Goal: Task Accomplishment & Management: Manage account settings

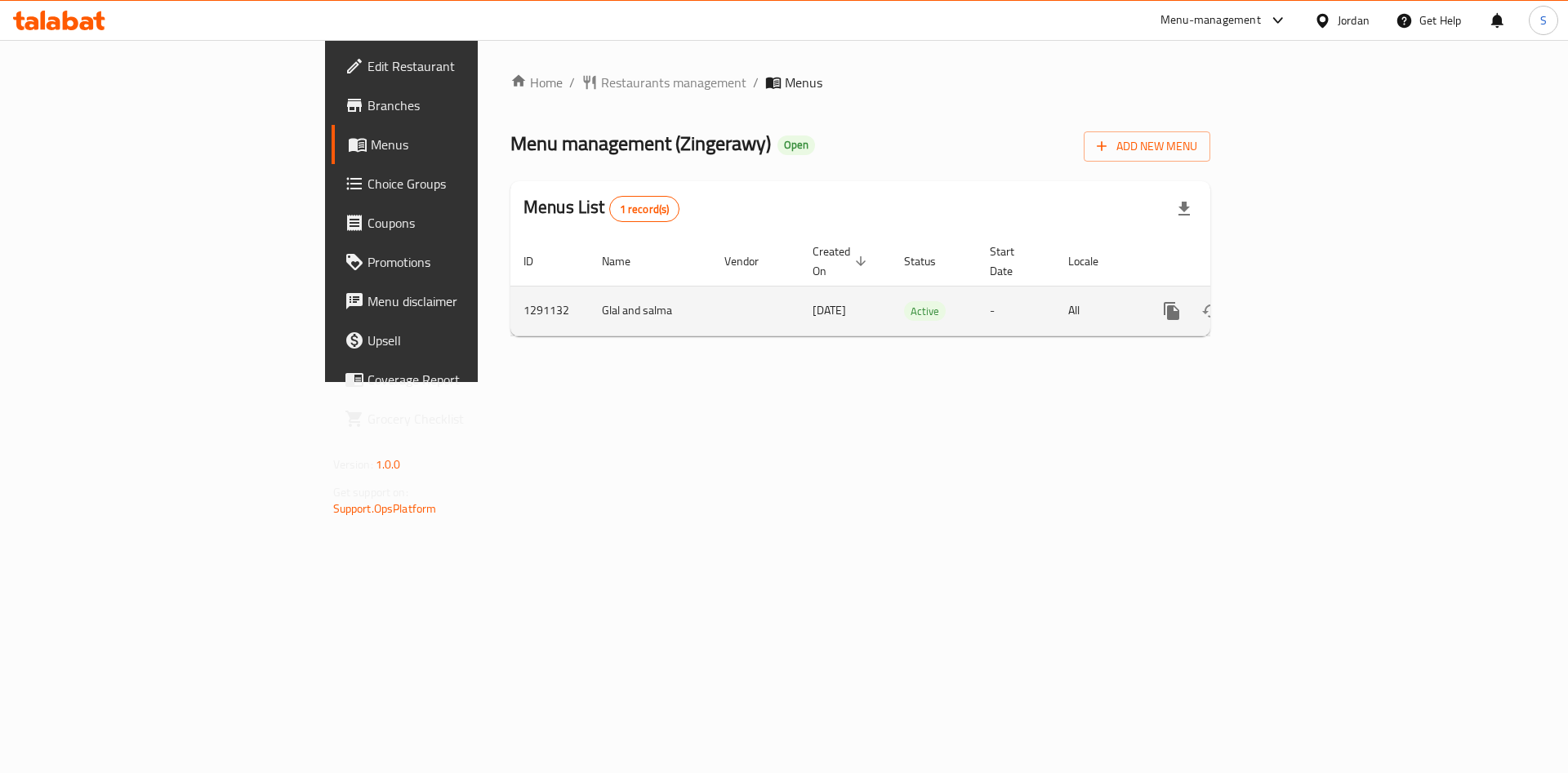
click at [1309, 292] on link "enhanced table" at bounding box center [1290, 312] width 40 height 40
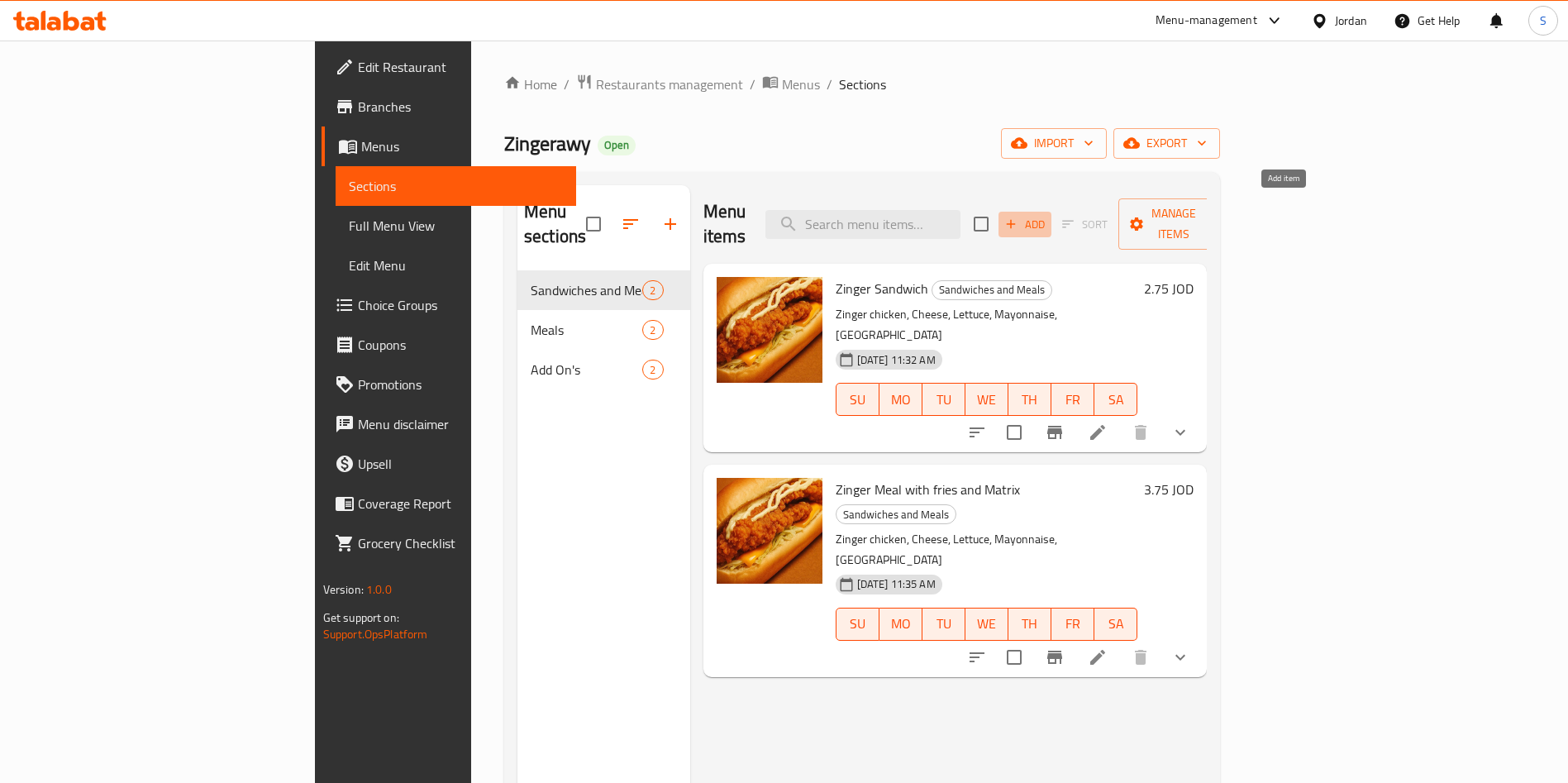
click at [1048, 217] on span "Add" at bounding box center [1025, 225] width 45 height 19
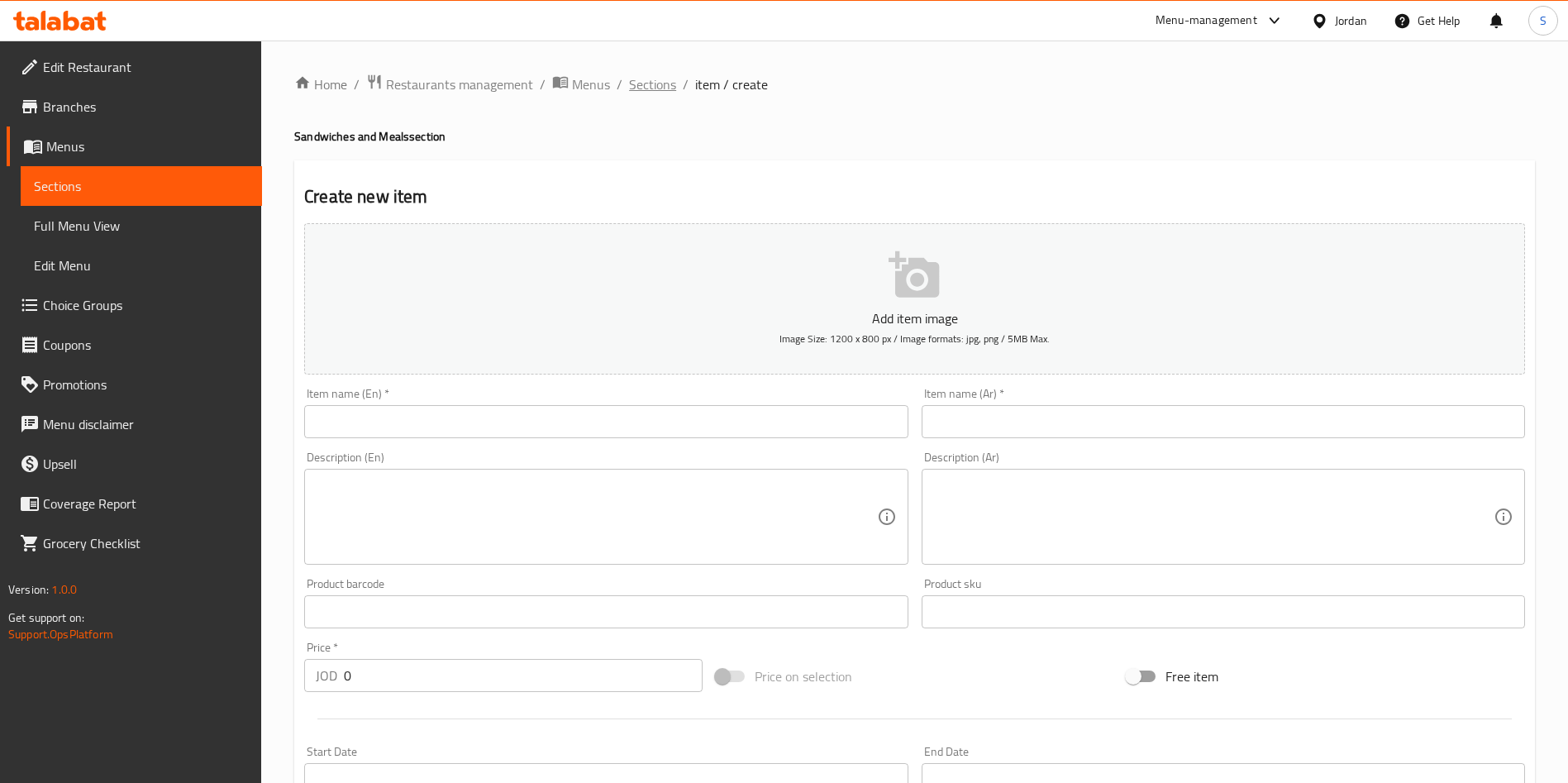
click at [641, 91] on span "Sections" at bounding box center [652, 84] width 47 height 20
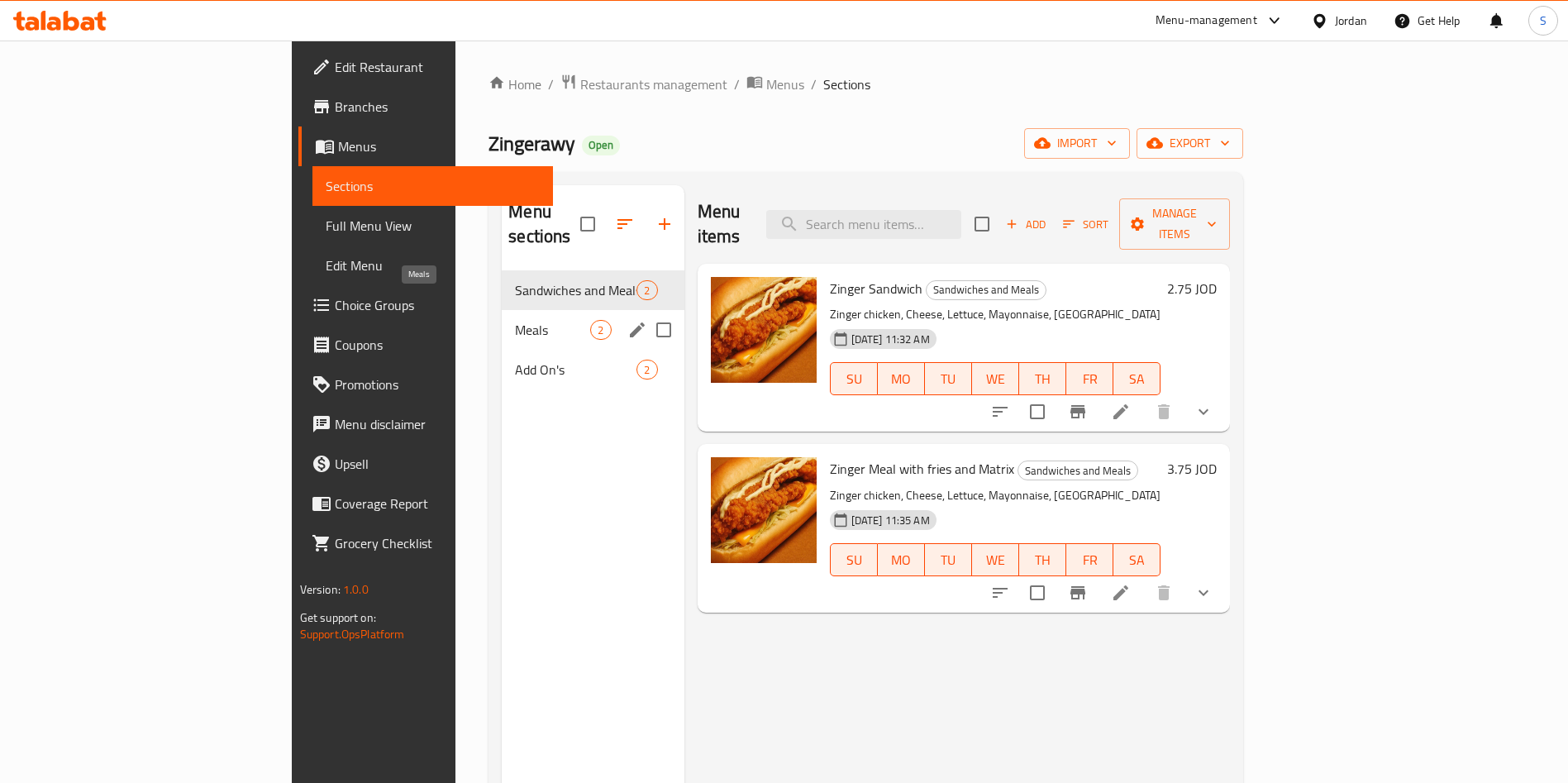
click at [515, 320] on span "Meals" at bounding box center [552, 330] width 75 height 20
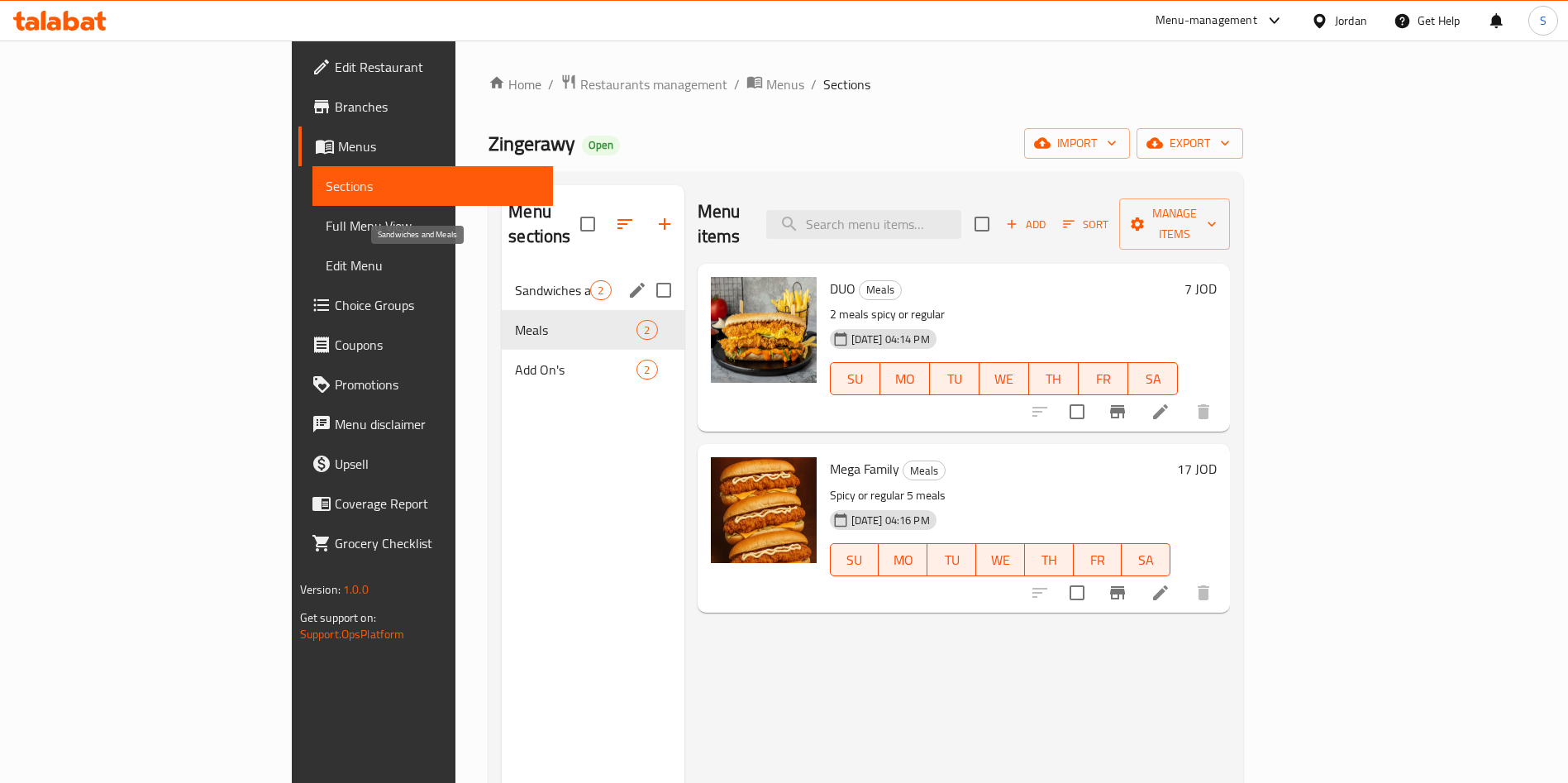
click at [515, 280] on span "Sandwiches and Meals" at bounding box center [552, 290] width 75 height 20
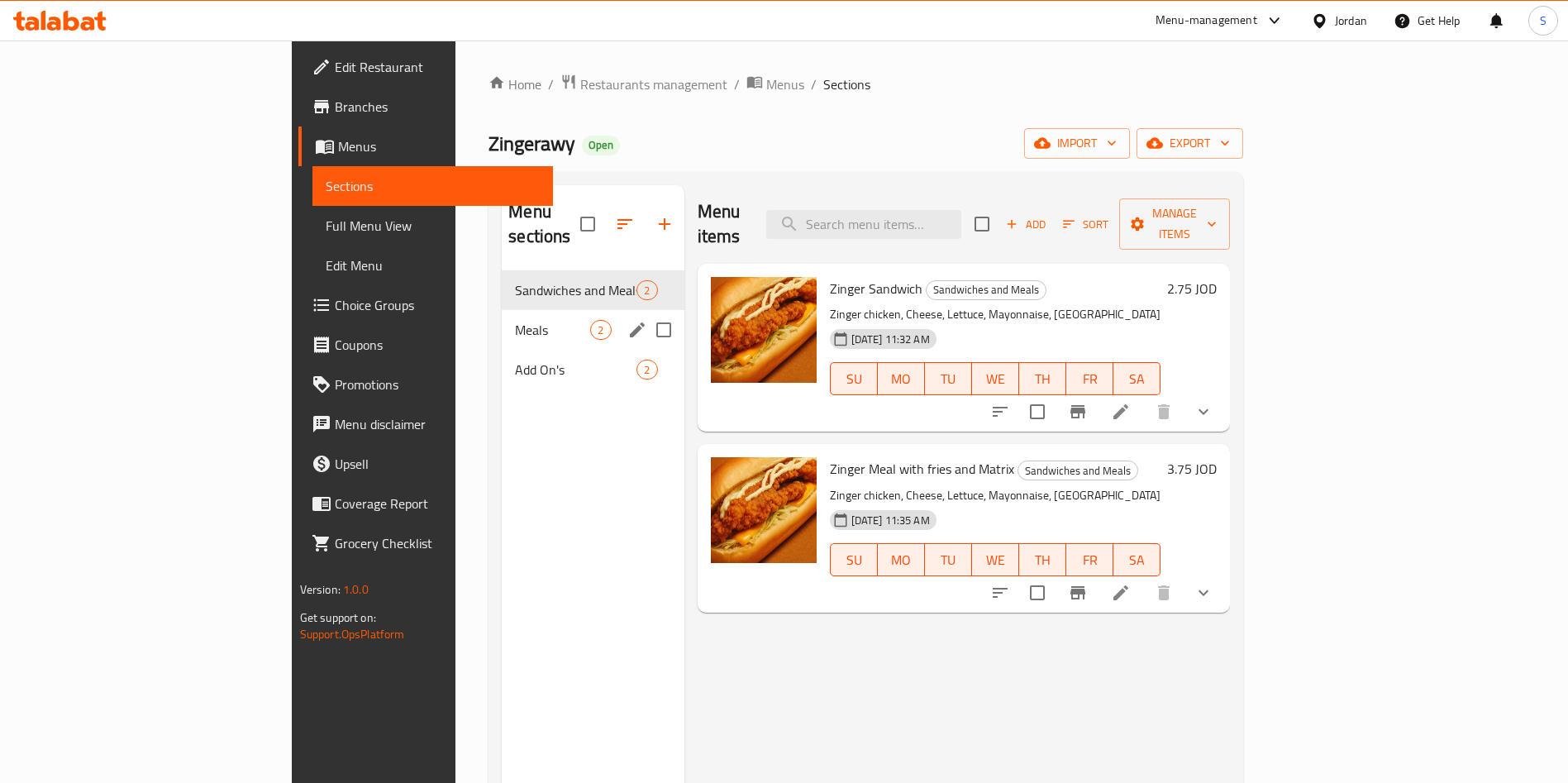
click at [501, 310] on div "Meals 2" at bounding box center [592, 330] width 182 height 40
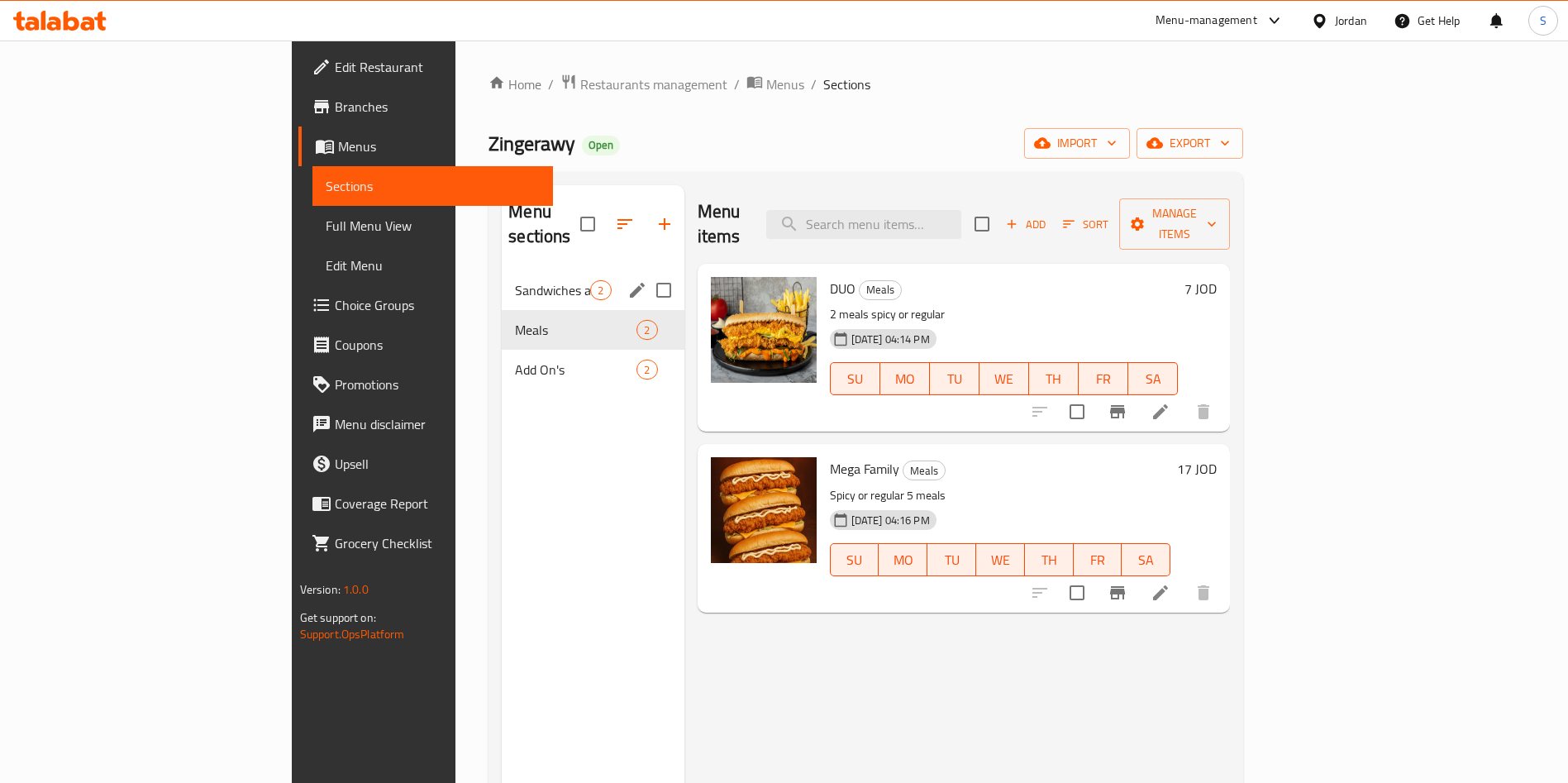
click at [501, 271] on div "Sandwiches and Meals 2" at bounding box center [592, 291] width 182 height 40
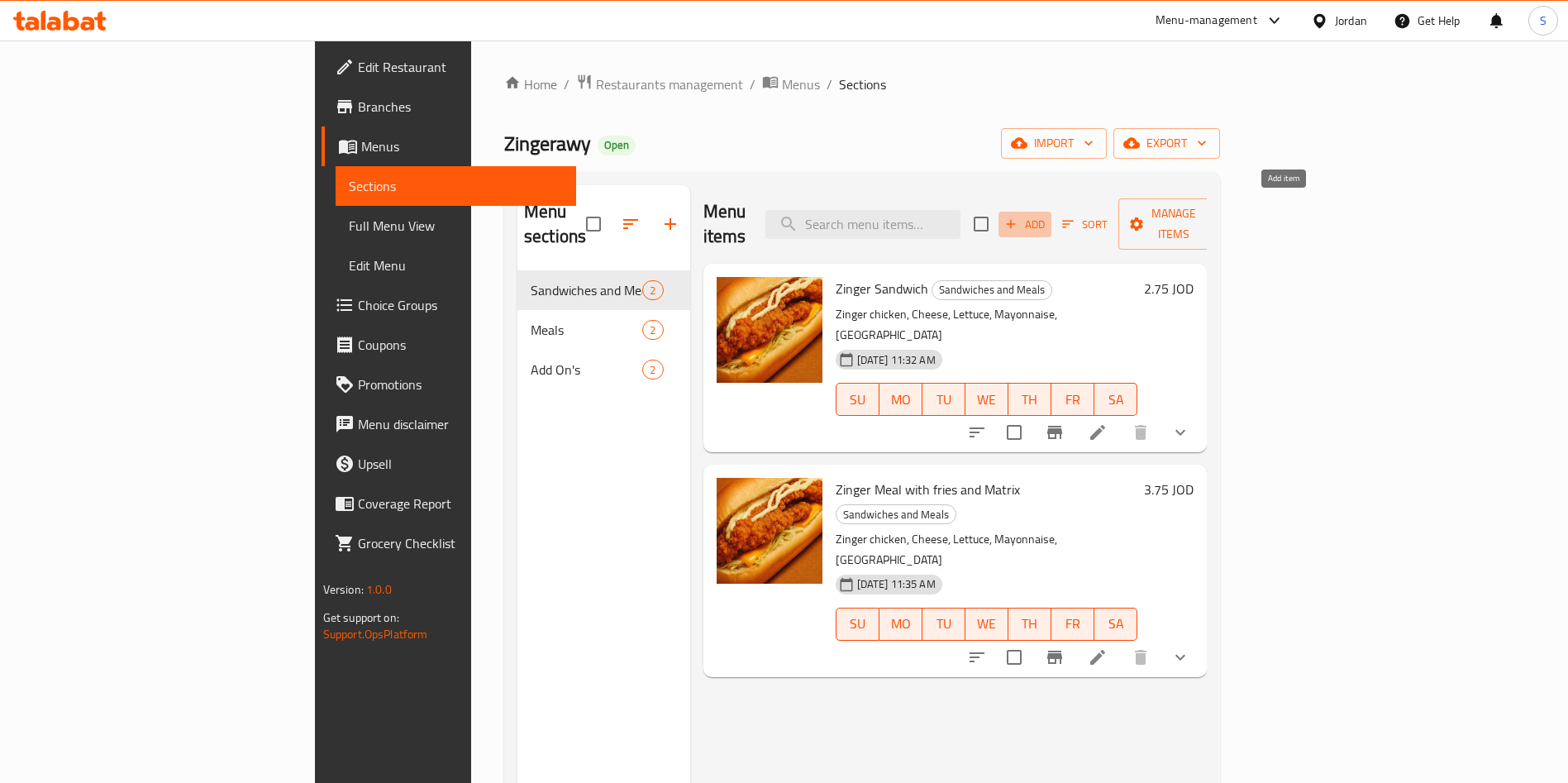
click at [1048, 216] on span "Add" at bounding box center [1025, 225] width 45 height 19
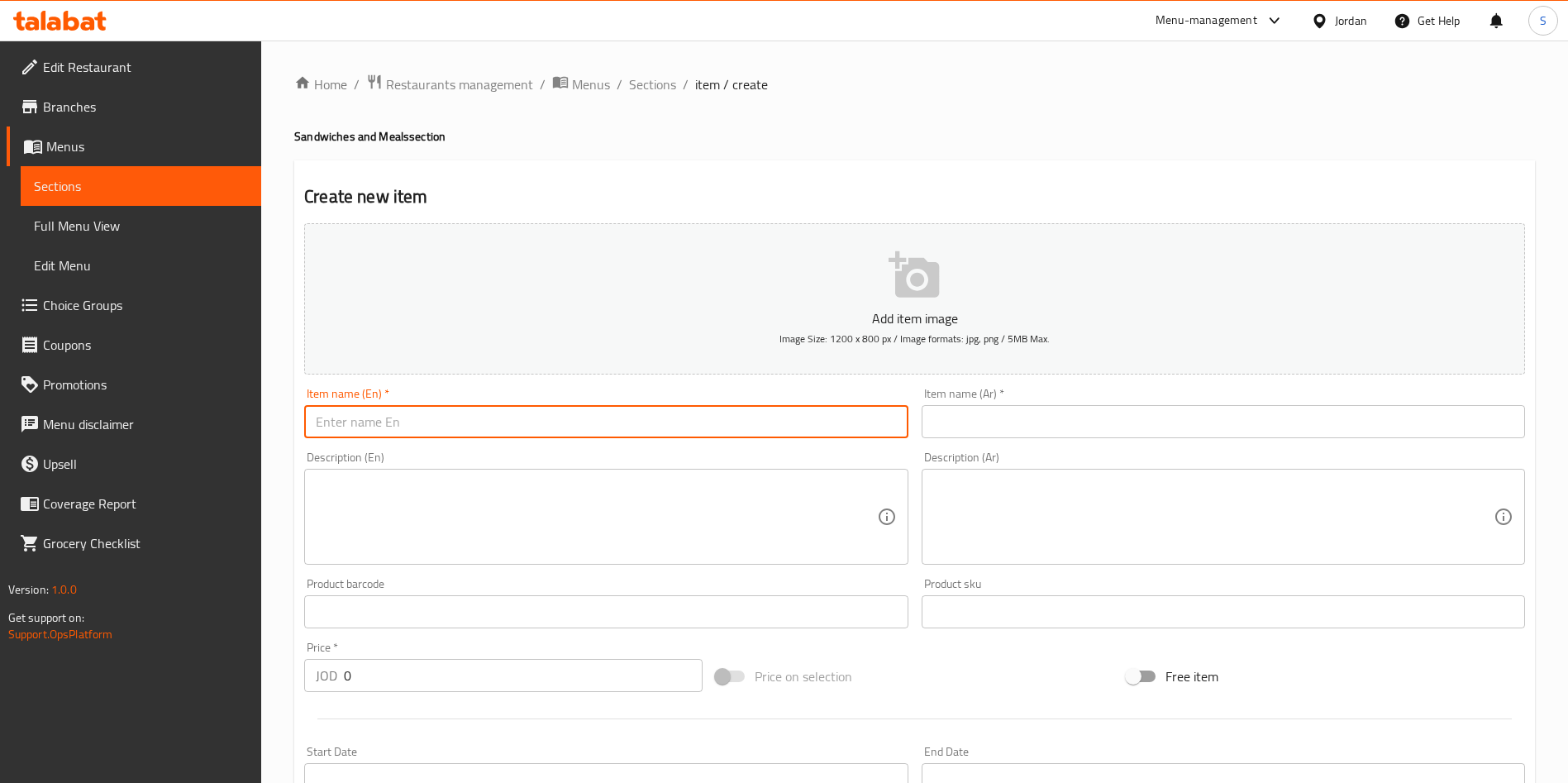
click at [649, 417] on input "text" at bounding box center [605, 422] width 603 height 33
paste input "Zingerawy Wrap"
type input "Zingerawy Wrap"
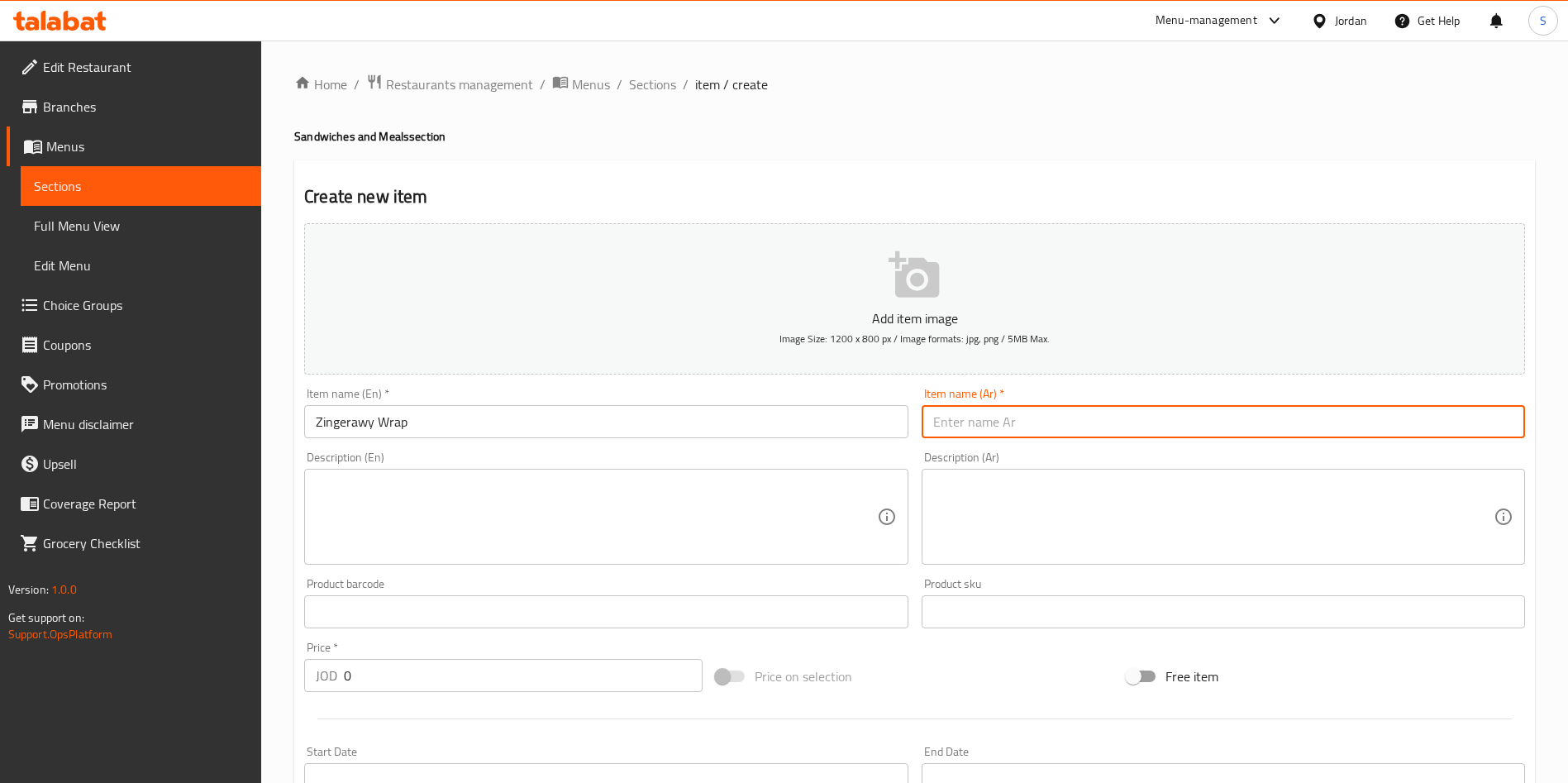
click at [1015, 424] on input "text" at bounding box center [1223, 422] width 603 height 33
paste input "زنجراوي راب"
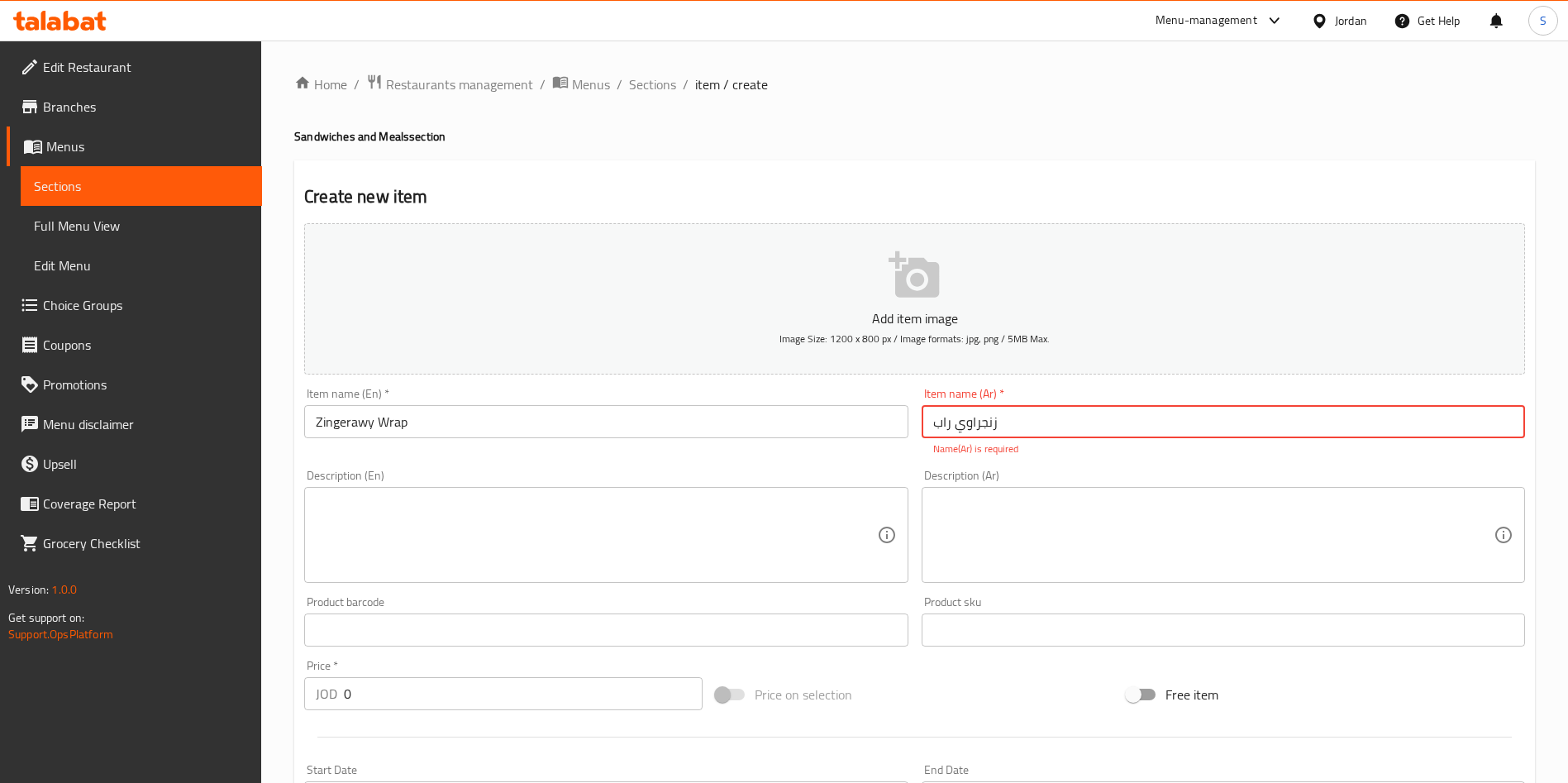
type input "زنجراوي راب"
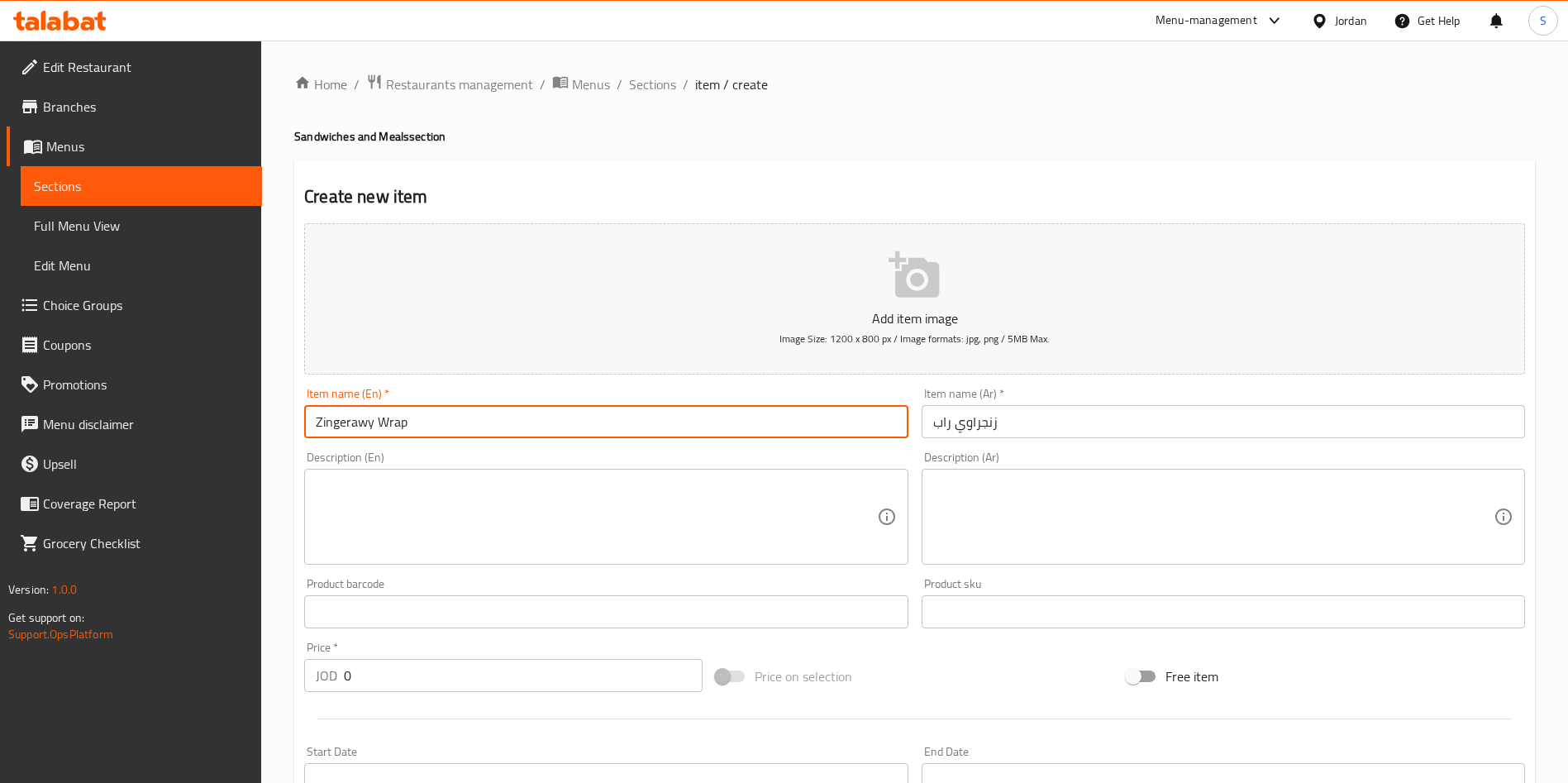
click at [641, 429] on input "Zingerawy Wrap" at bounding box center [605, 422] width 603 height 33
type input "Zingerawy Wrap Meal"
click at [1075, 405] on input "زنجراوي راب" at bounding box center [1223, 422] width 603 height 33
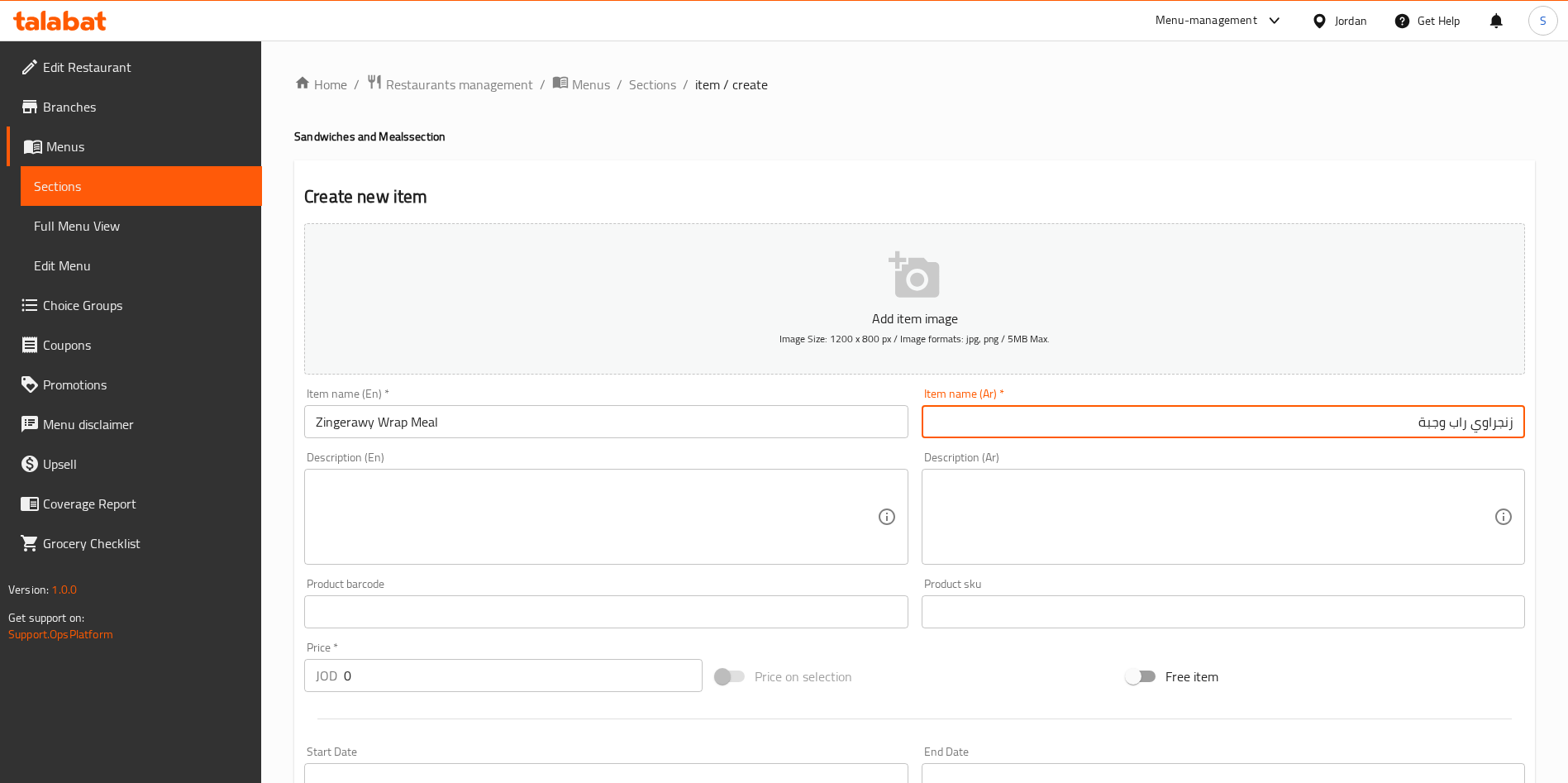
type input "زنجراوي راب وجبة"
click at [614, 525] on textarea at bounding box center [596, 517] width 560 height 78
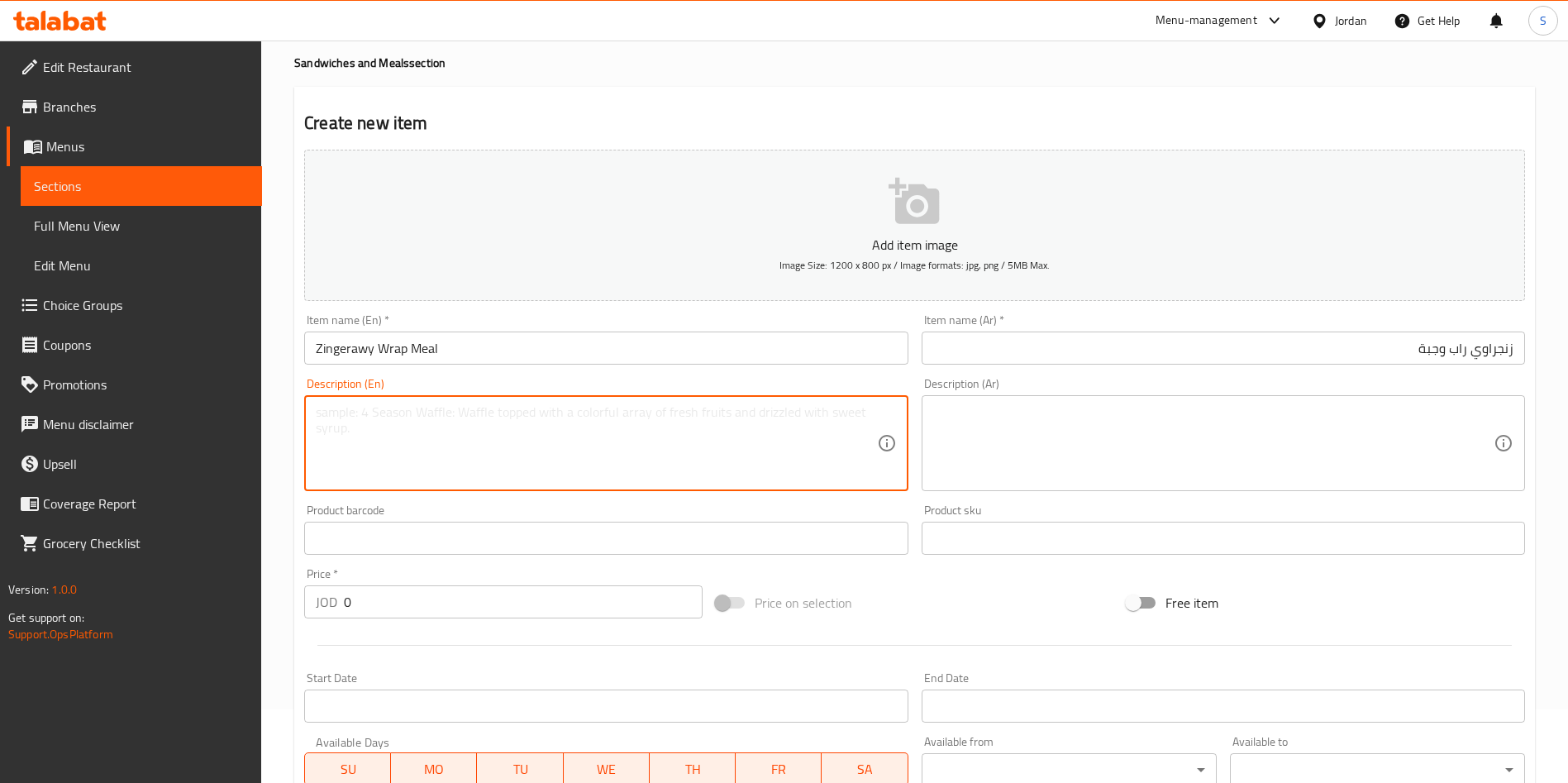
scroll to position [124, 0]
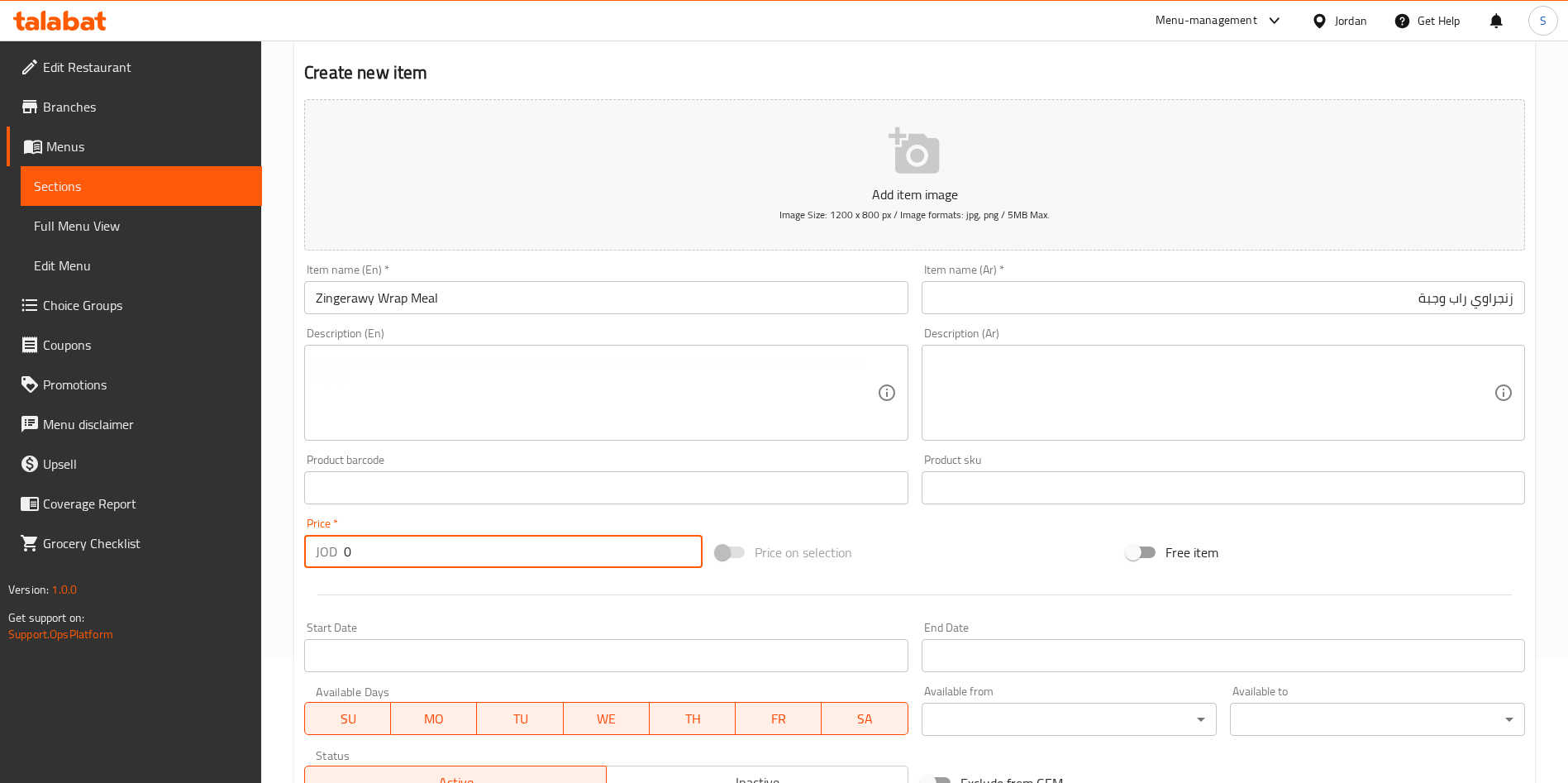
drag, startPoint x: 394, startPoint y: 553, endPoint x: 180, endPoint y: 544, distance: 214.2
click at [180, 544] on div "Edit Restaurant Branches Menus Sections Full Menu View Edit Menu Choice Groups …" at bounding box center [784, 480] width 1568 height 1128
paste input "number"
drag, startPoint x: 418, startPoint y: 552, endPoint x: 315, endPoint y: 532, distance: 104.9
click at [315, 532] on div "Price   * JOD Price *" at bounding box center [503, 543] width 398 height 51
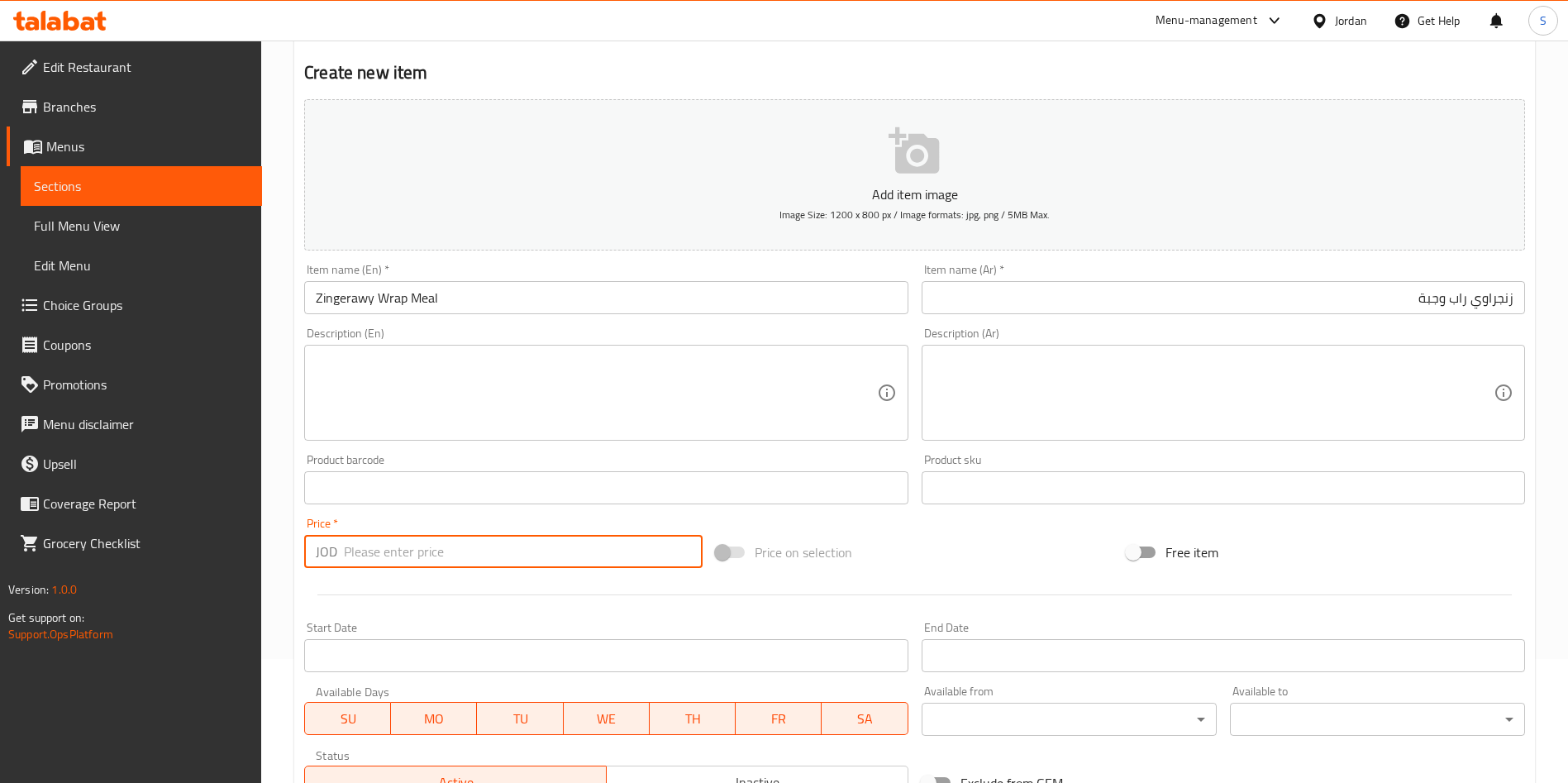
paste input "3"
drag, startPoint x: 378, startPoint y: 548, endPoint x: 264, endPoint y: 547, distance: 114.0
click at [264, 547] on div "Home / Restaurants management / Menus / Sections / item / create Sandwiches and…" at bounding box center [914, 480] width 1307 height 1128
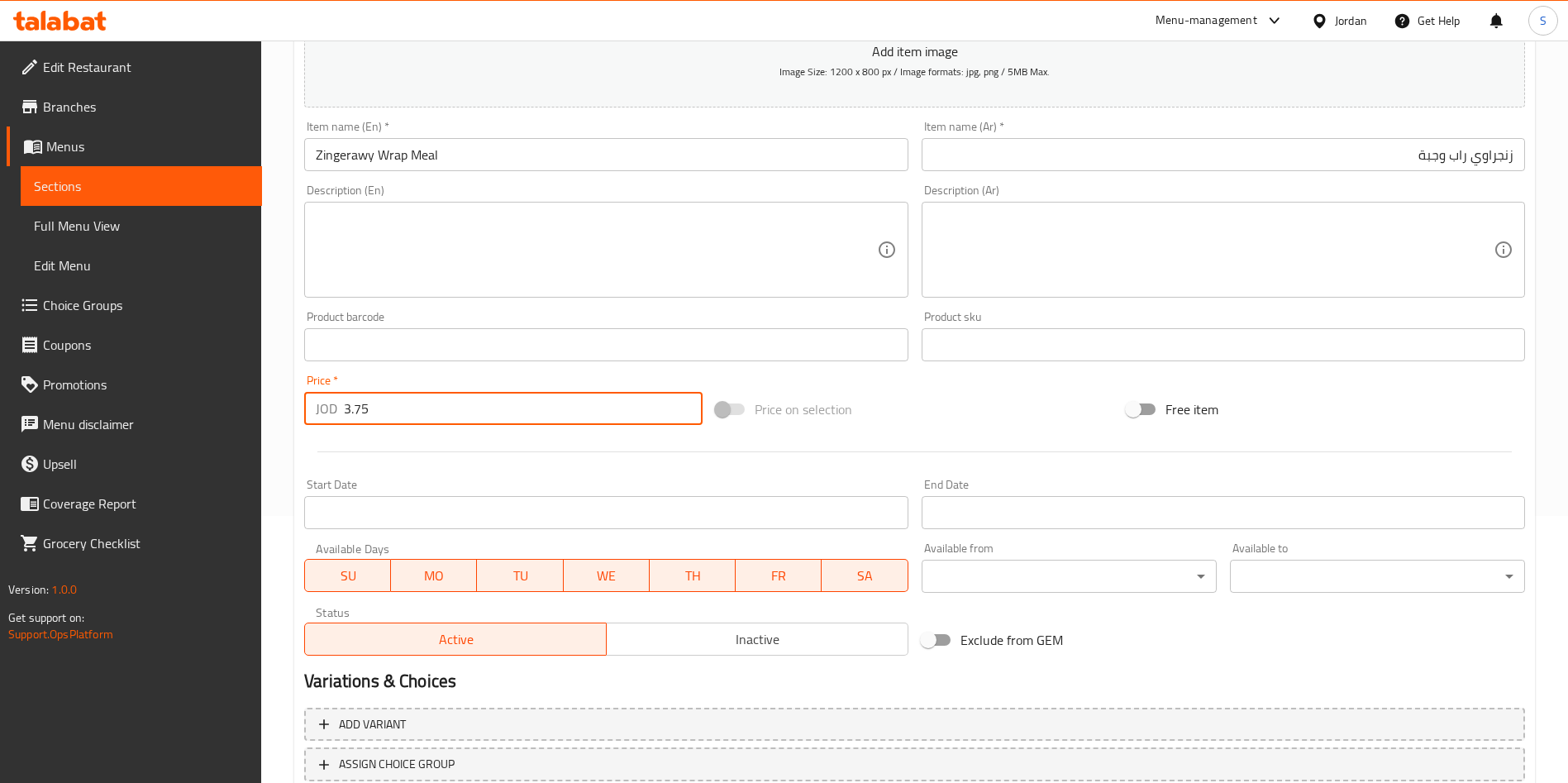
scroll to position [385, 0]
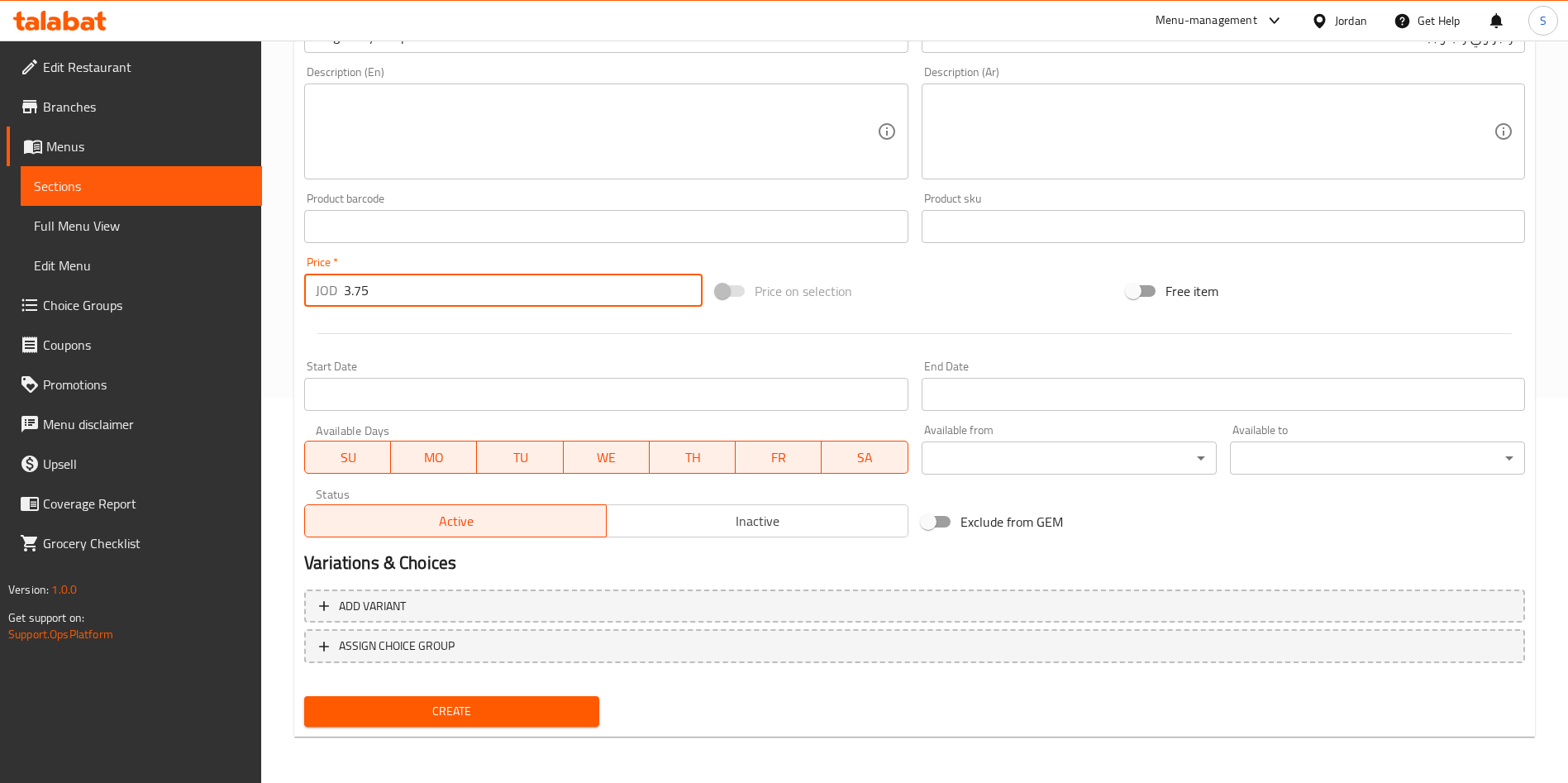
type input "3.75"
click at [467, 720] on span "Create" at bounding box center [452, 712] width 269 height 21
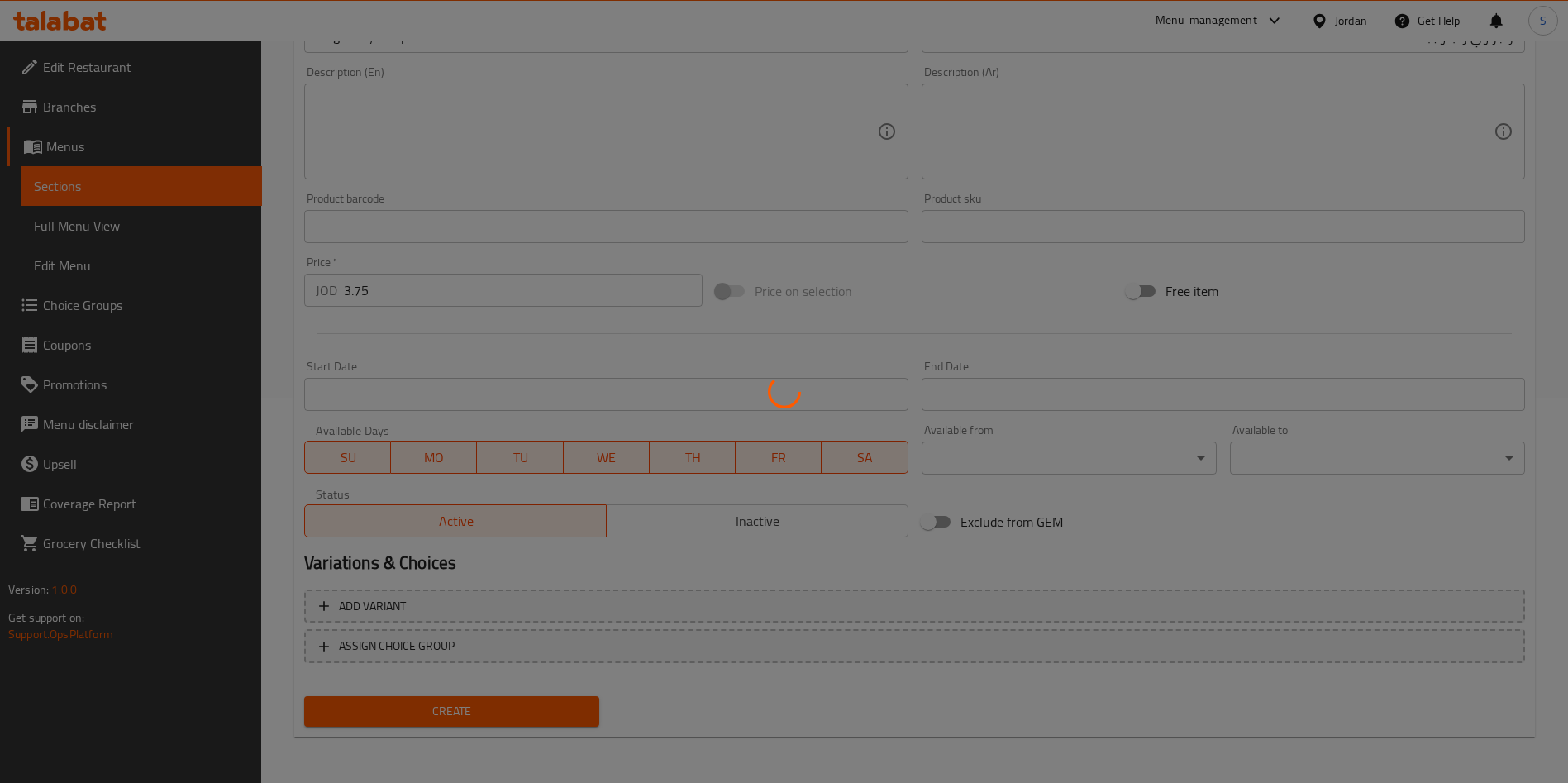
type input "0"
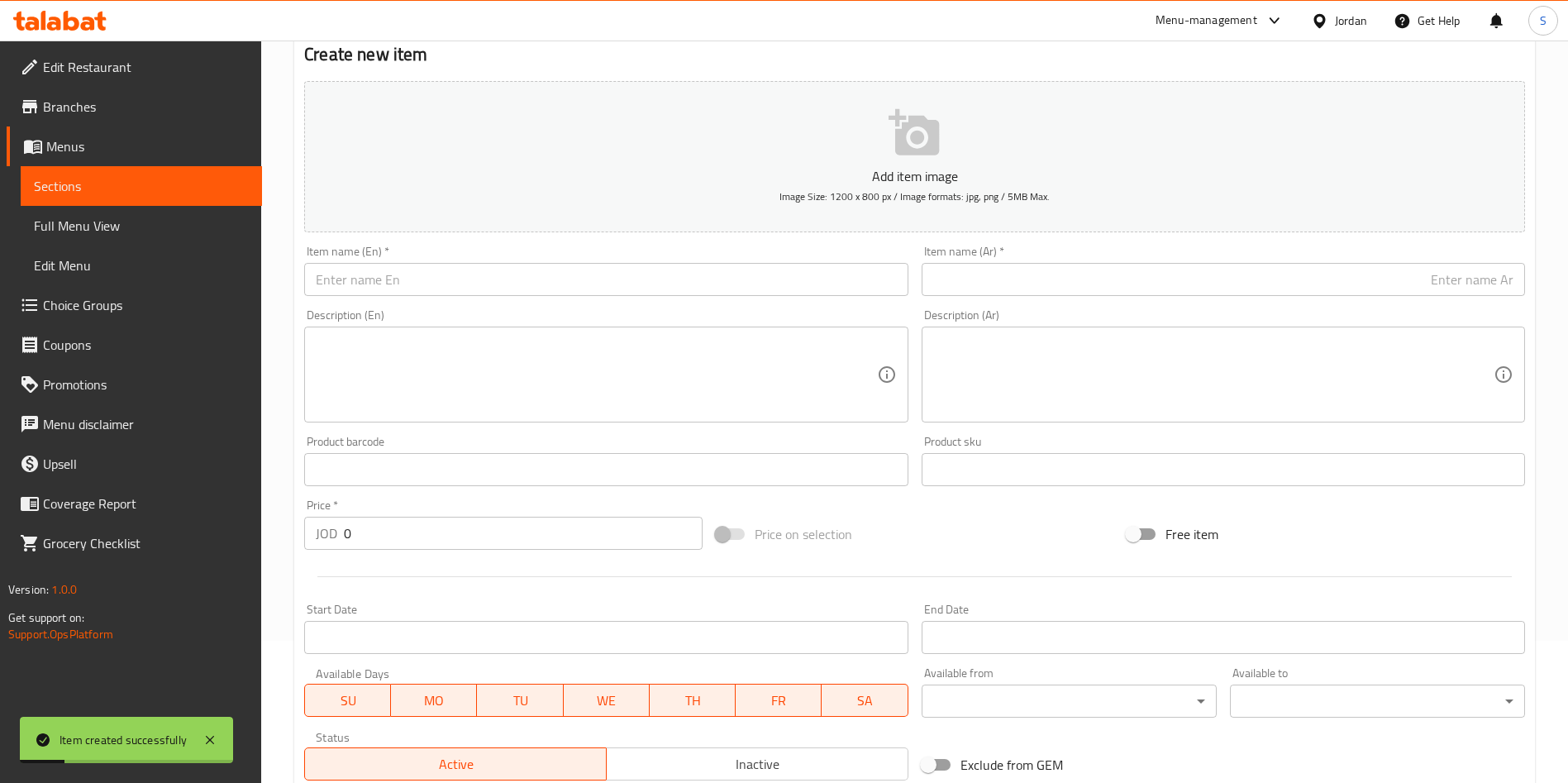
scroll to position [0, 0]
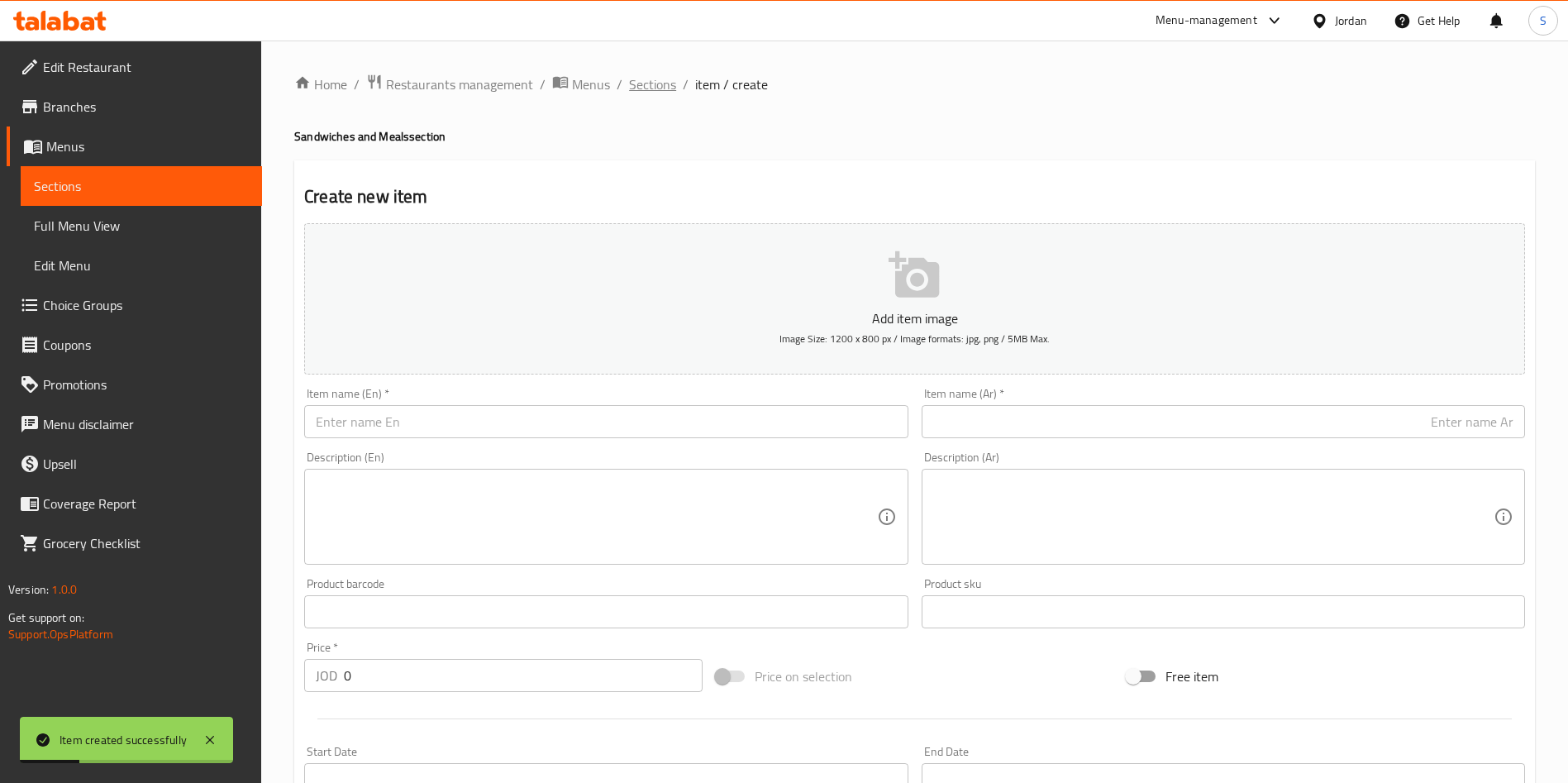
click at [634, 82] on span "Sections" at bounding box center [652, 84] width 47 height 20
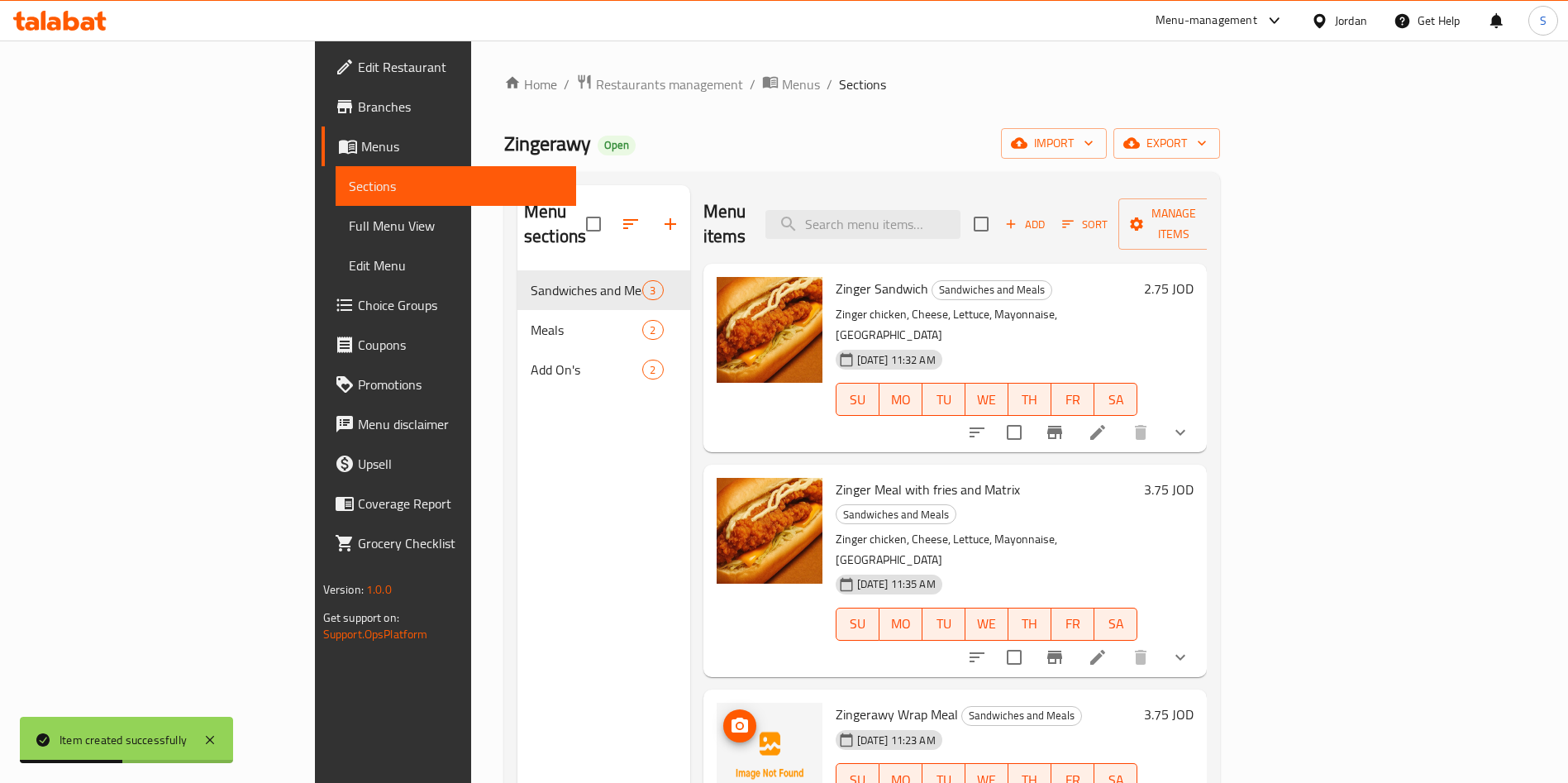
click at [730, 716] on icon "upload picture" at bounding box center [740, 726] width 20 height 20
click at [732, 718] on icon "upload picture" at bounding box center [740, 726] width 16 height 15
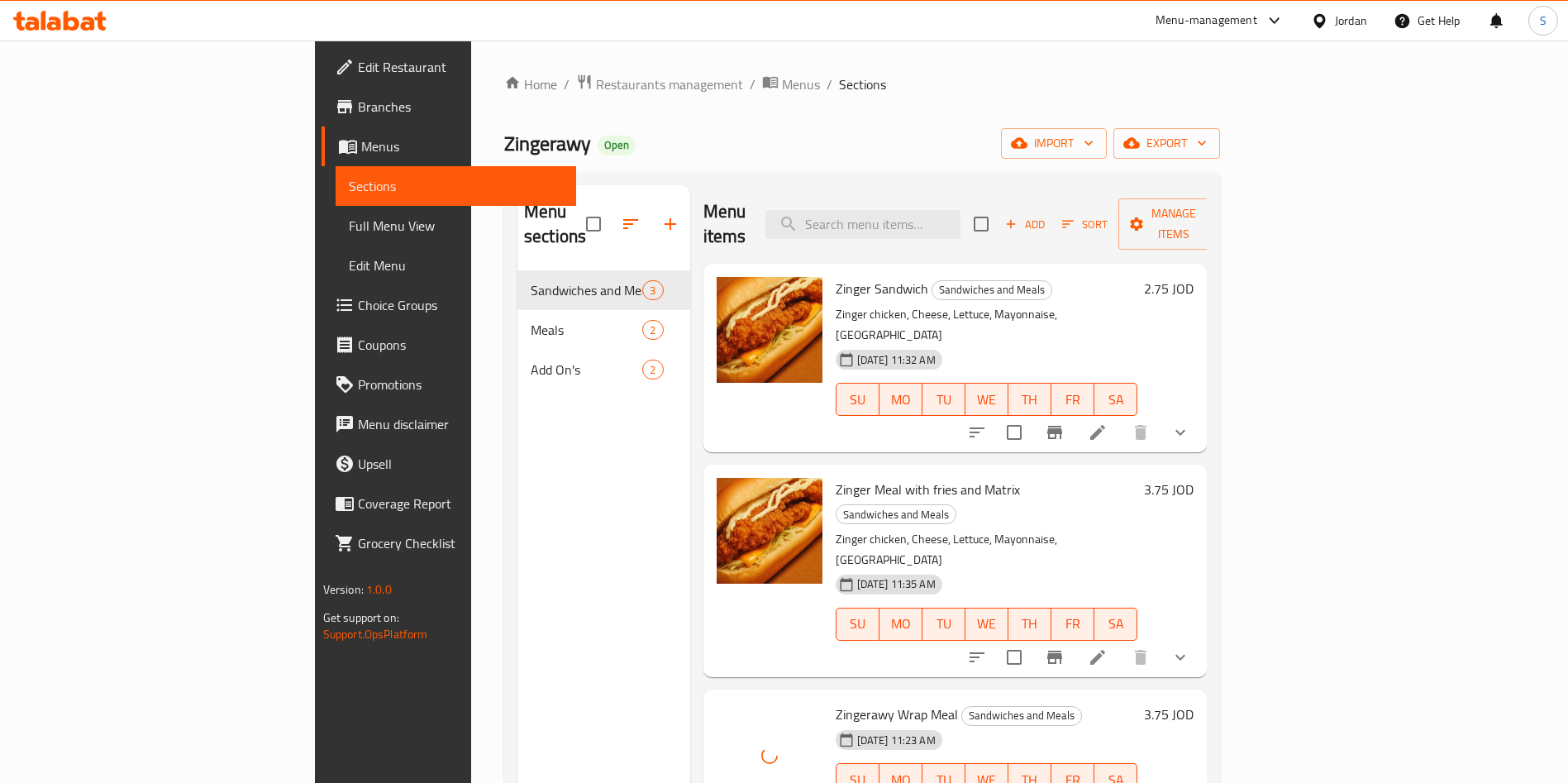
click at [836, 702] on span "Zingerawy Wrap Meal" at bounding box center [897, 714] width 122 height 25
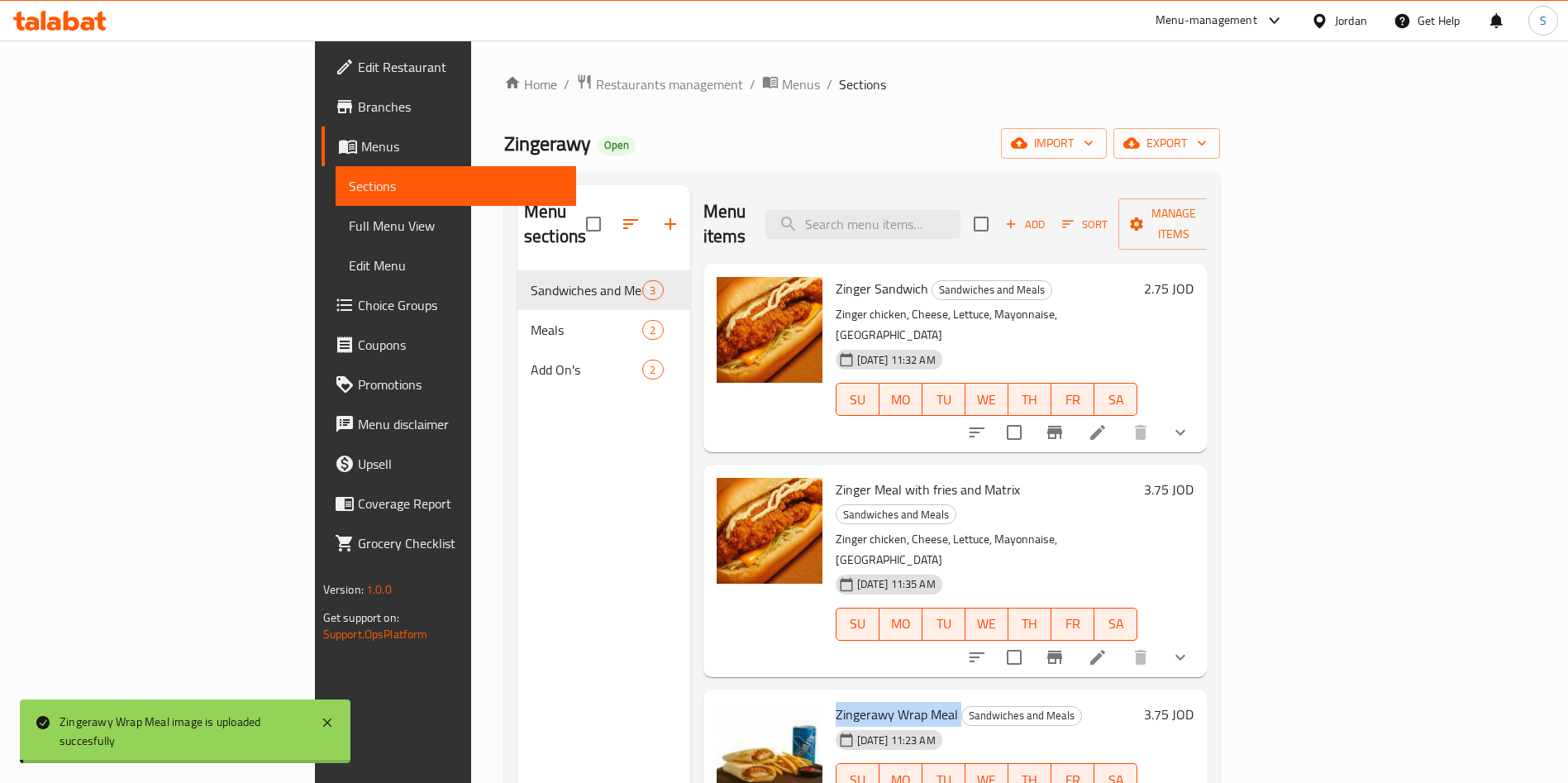
copy h6 "Zingerawy Wrap Meal"
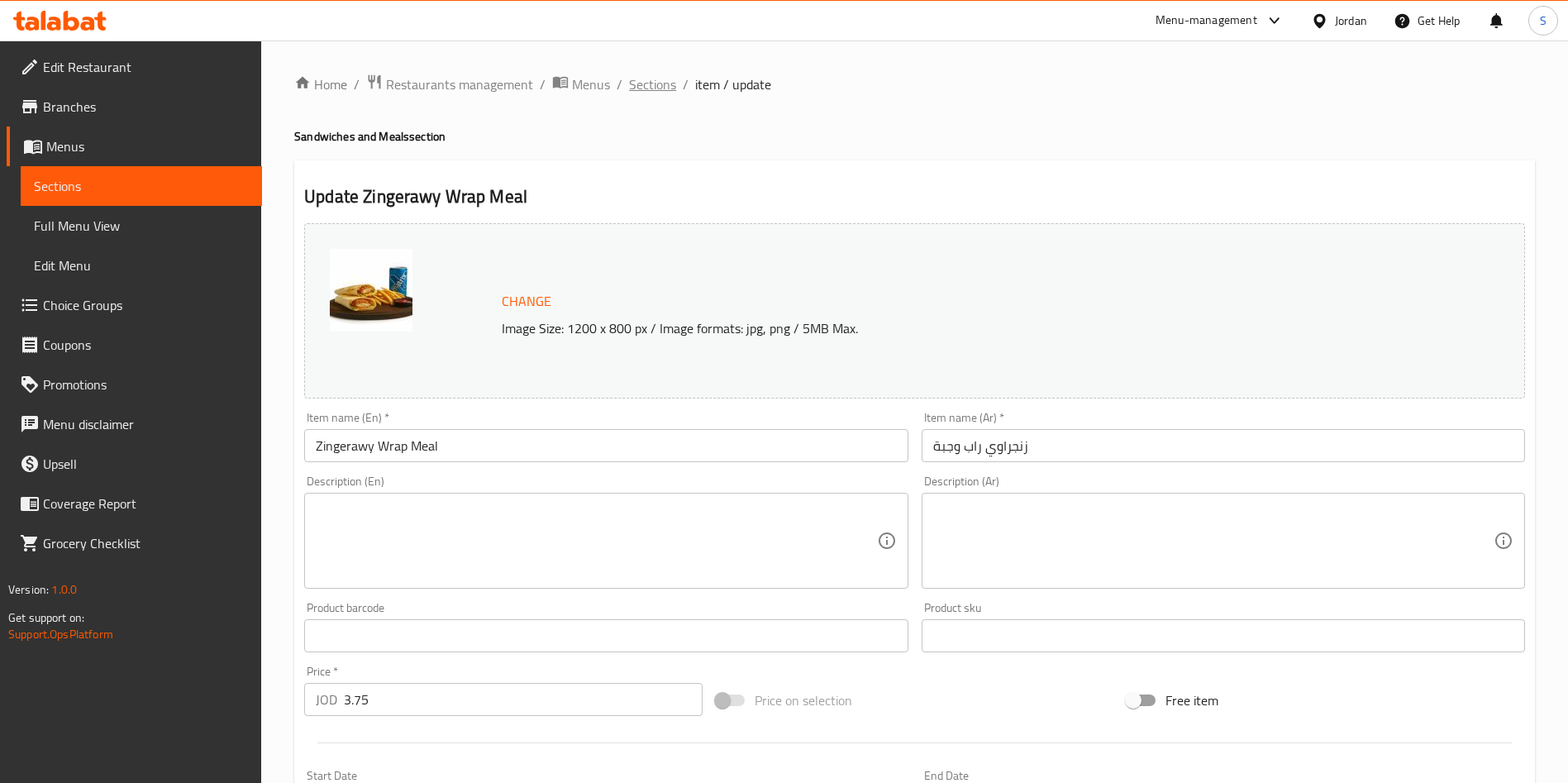
click at [664, 88] on span "Sections" at bounding box center [652, 84] width 47 height 20
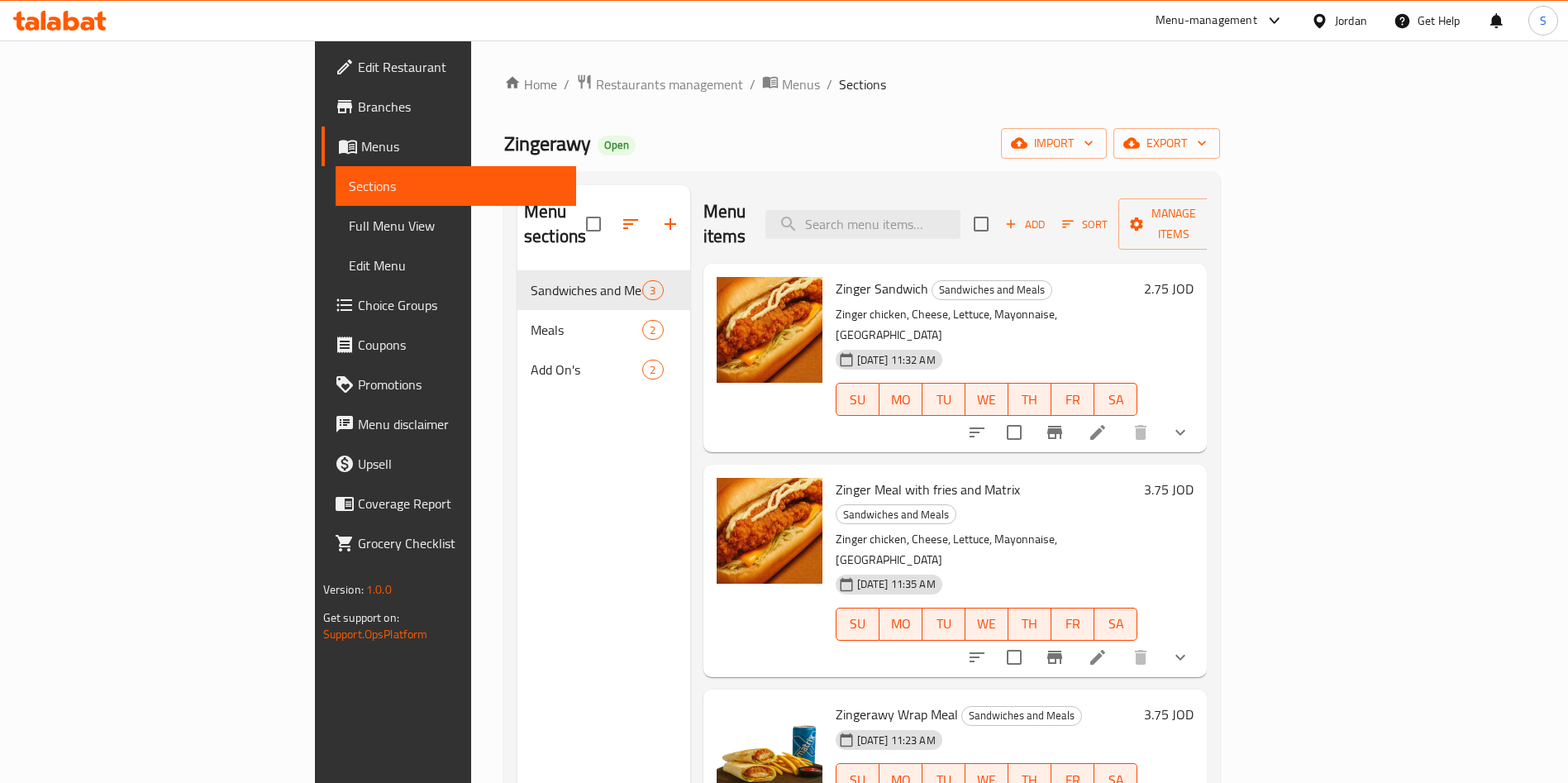
click at [1048, 216] on span "Add" at bounding box center [1025, 225] width 45 height 19
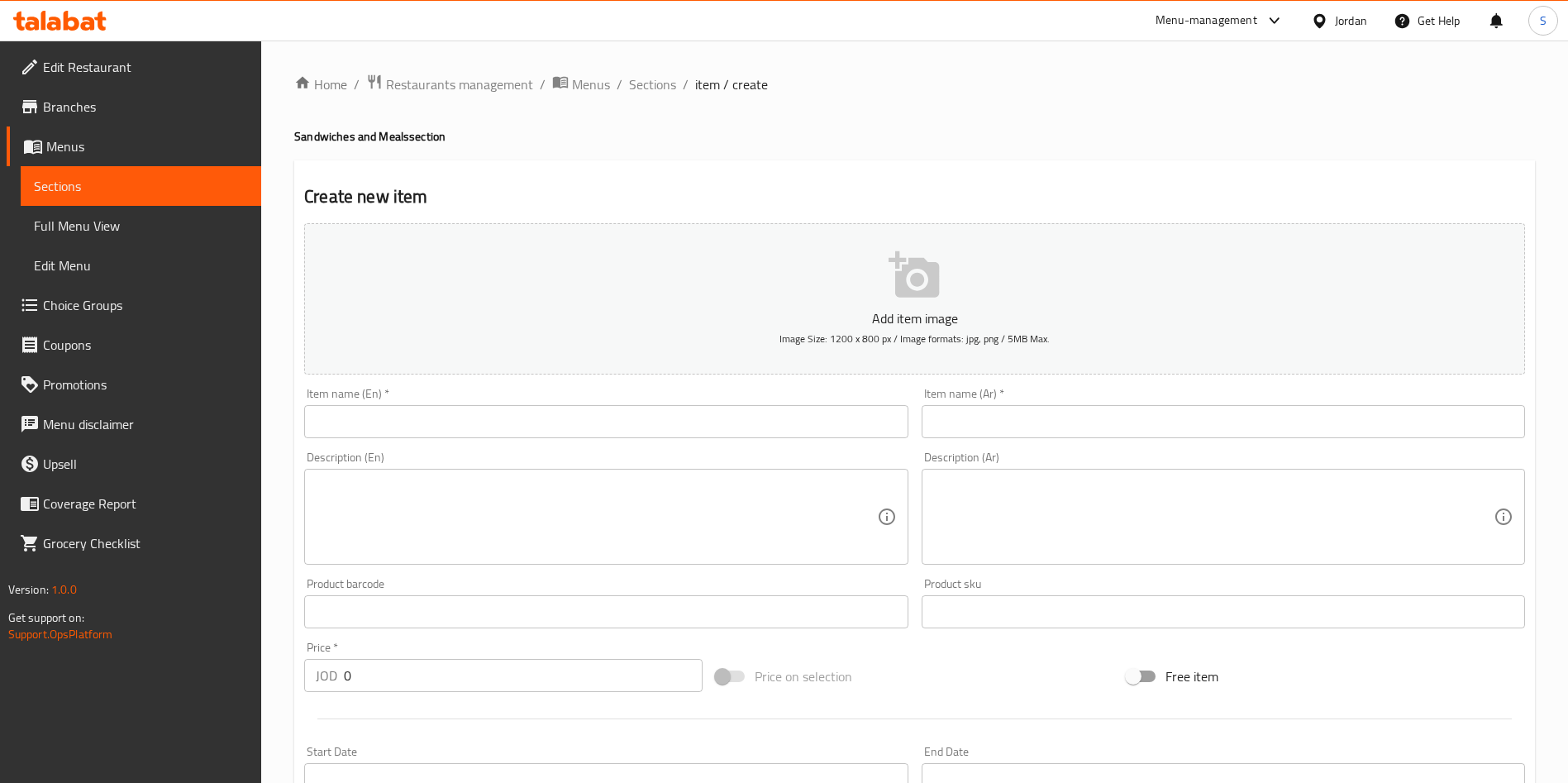
click at [1108, 440] on div "Item name (Ar)   * Item name (Ar) *" at bounding box center [1223, 413] width 617 height 64
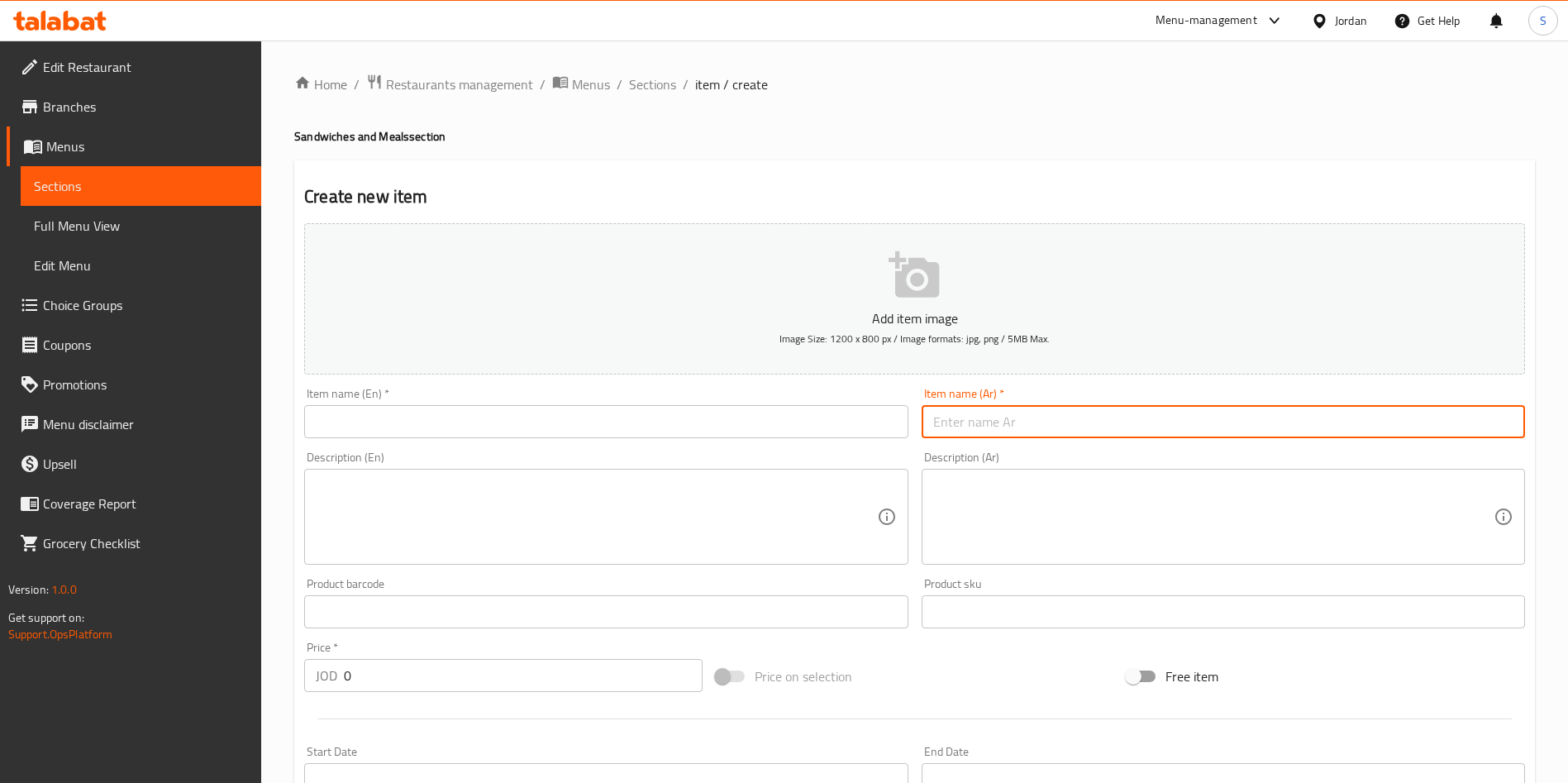
click at [1101, 428] on input "text" at bounding box center [1223, 422] width 603 height 33
paste input "زنجراوي راب"
type input "زنجراوي [PERSON_NAME]"
click at [688, 418] on input "text" at bounding box center [605, 422] width 603 height 33
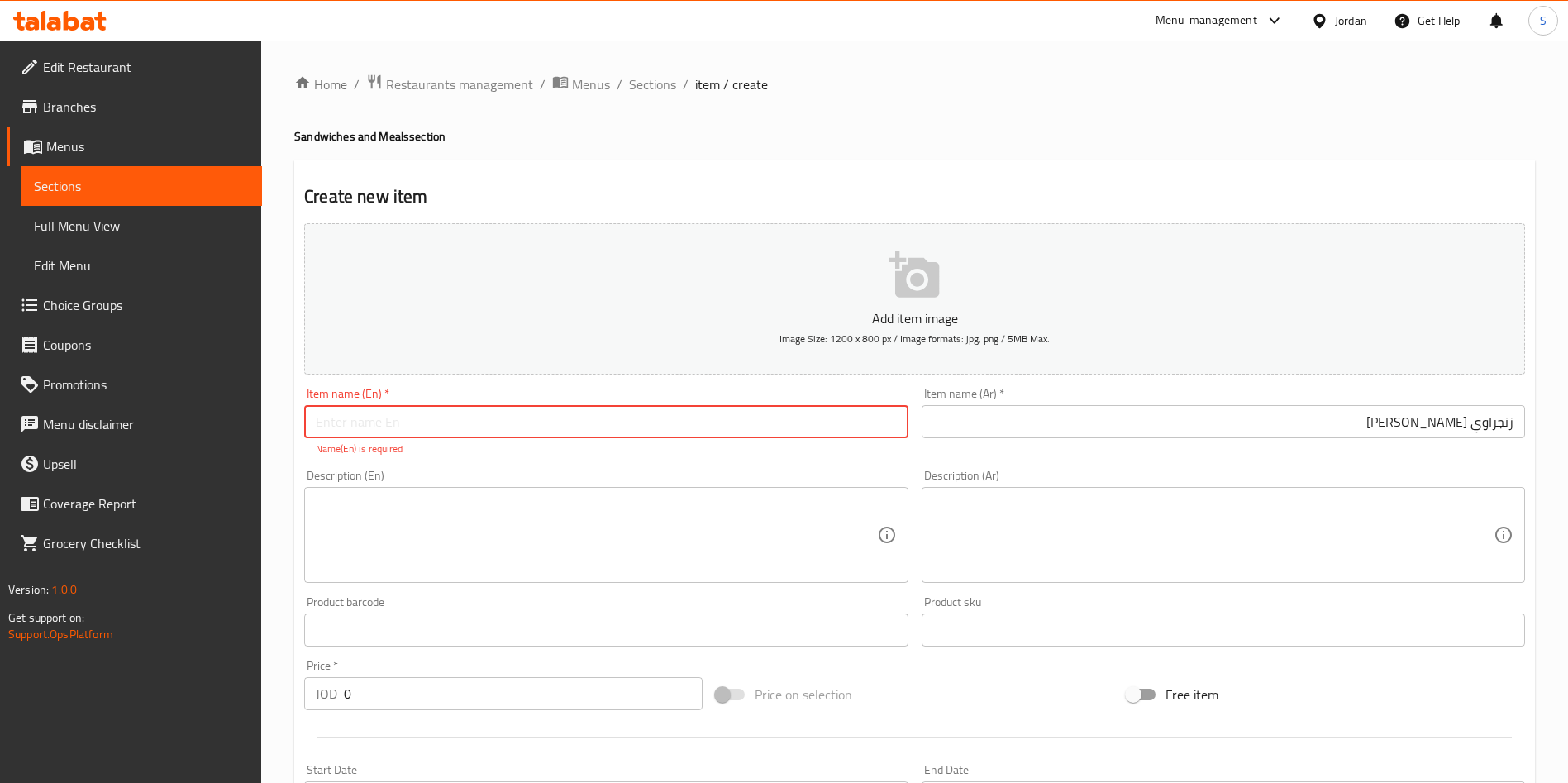
paste input "Zingerawy Wrap"
drag, startPoint x: 495, startPoint y: 437, endPoint x: 411, endPoint y: 430, distance: 84.3
click at [411, 430] on input "Zingerawy Wrap Sandwhich" at bounding box center [605, 422] width 603 height 33
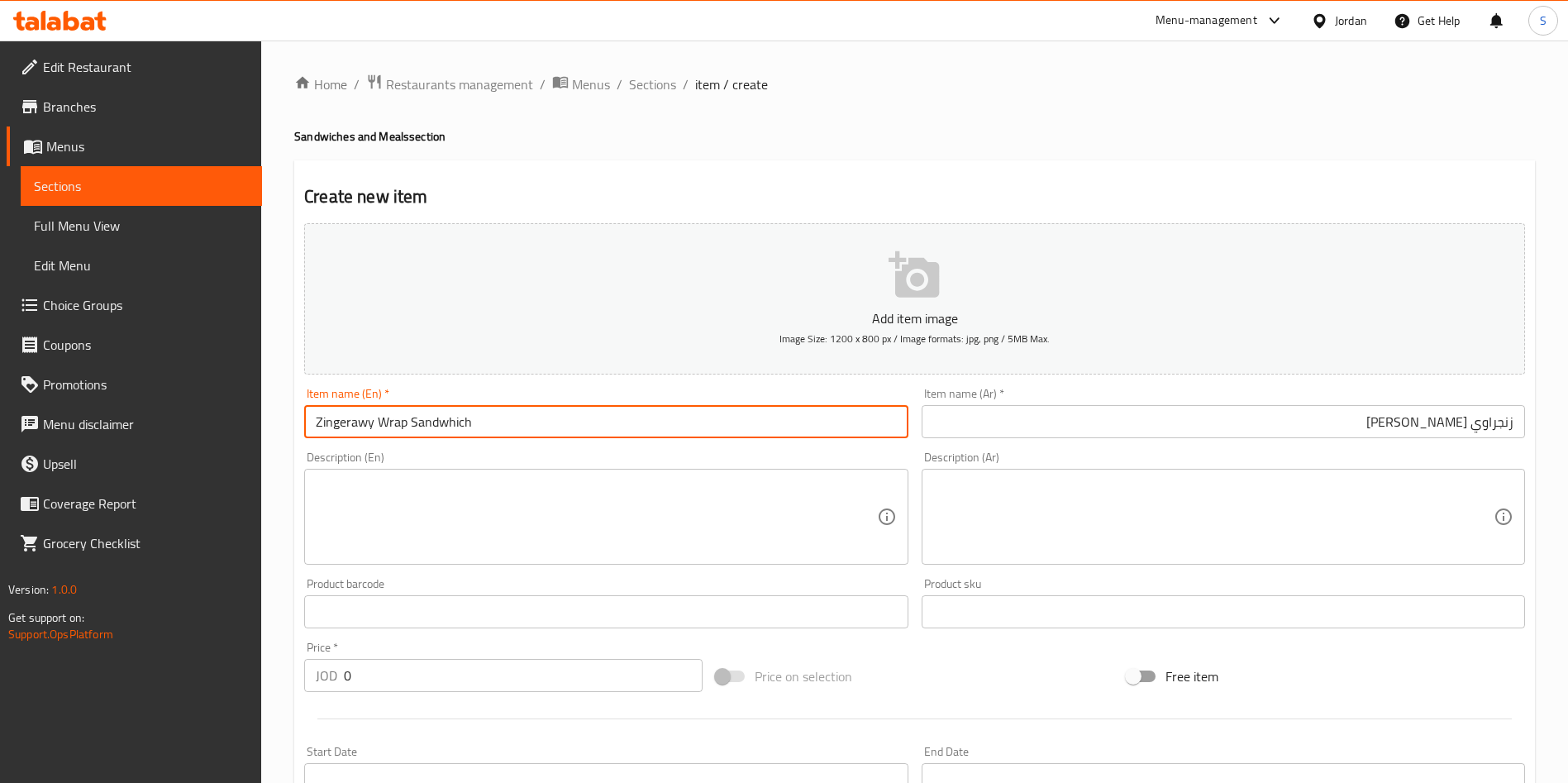
paste input "text"
type input "Zingerawy Wrap Sandwich"
click at [506, 514] on textarea at bounding box center [596, 517] width 560 height 78
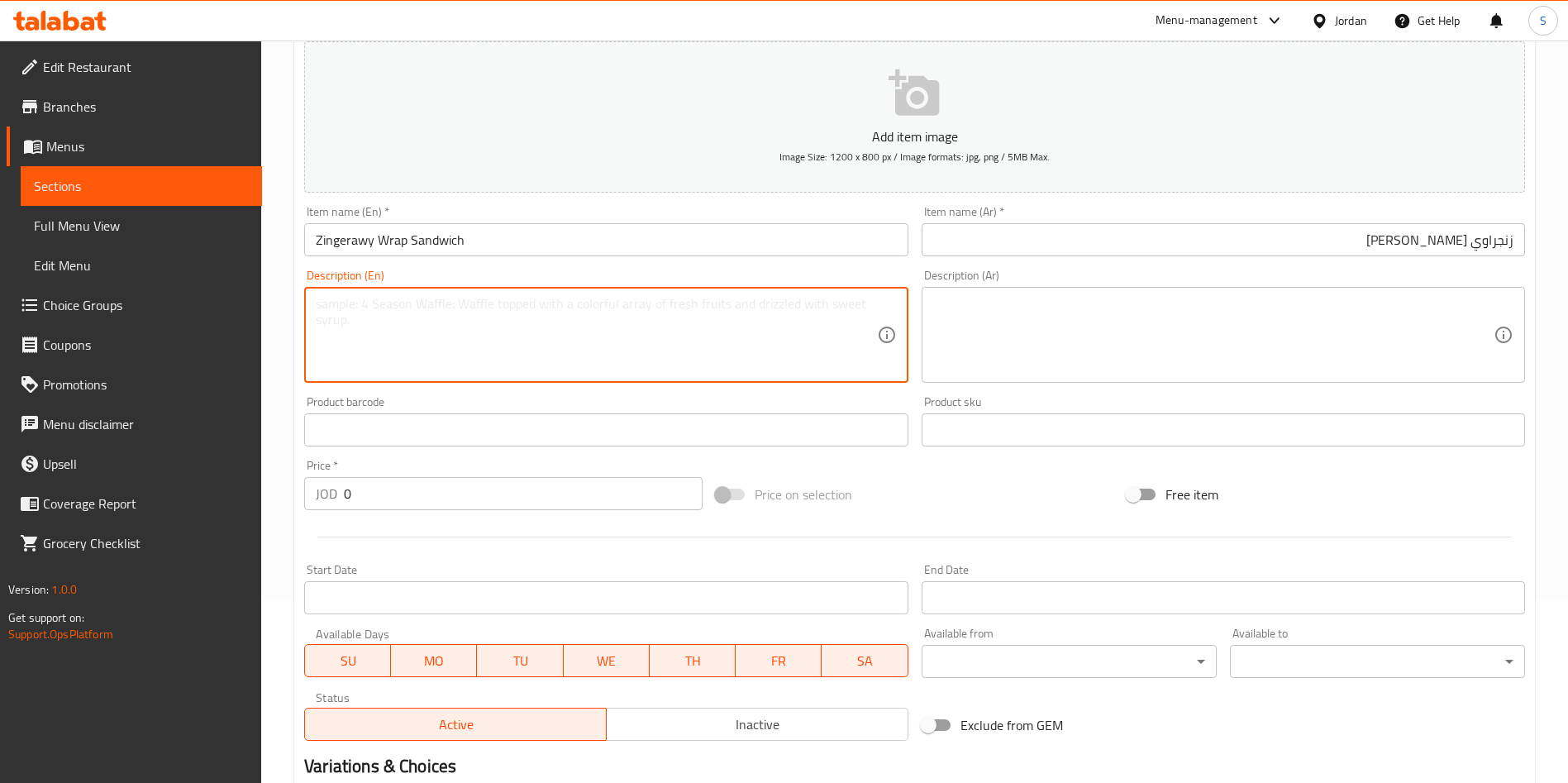
scroll to position [372, 0]
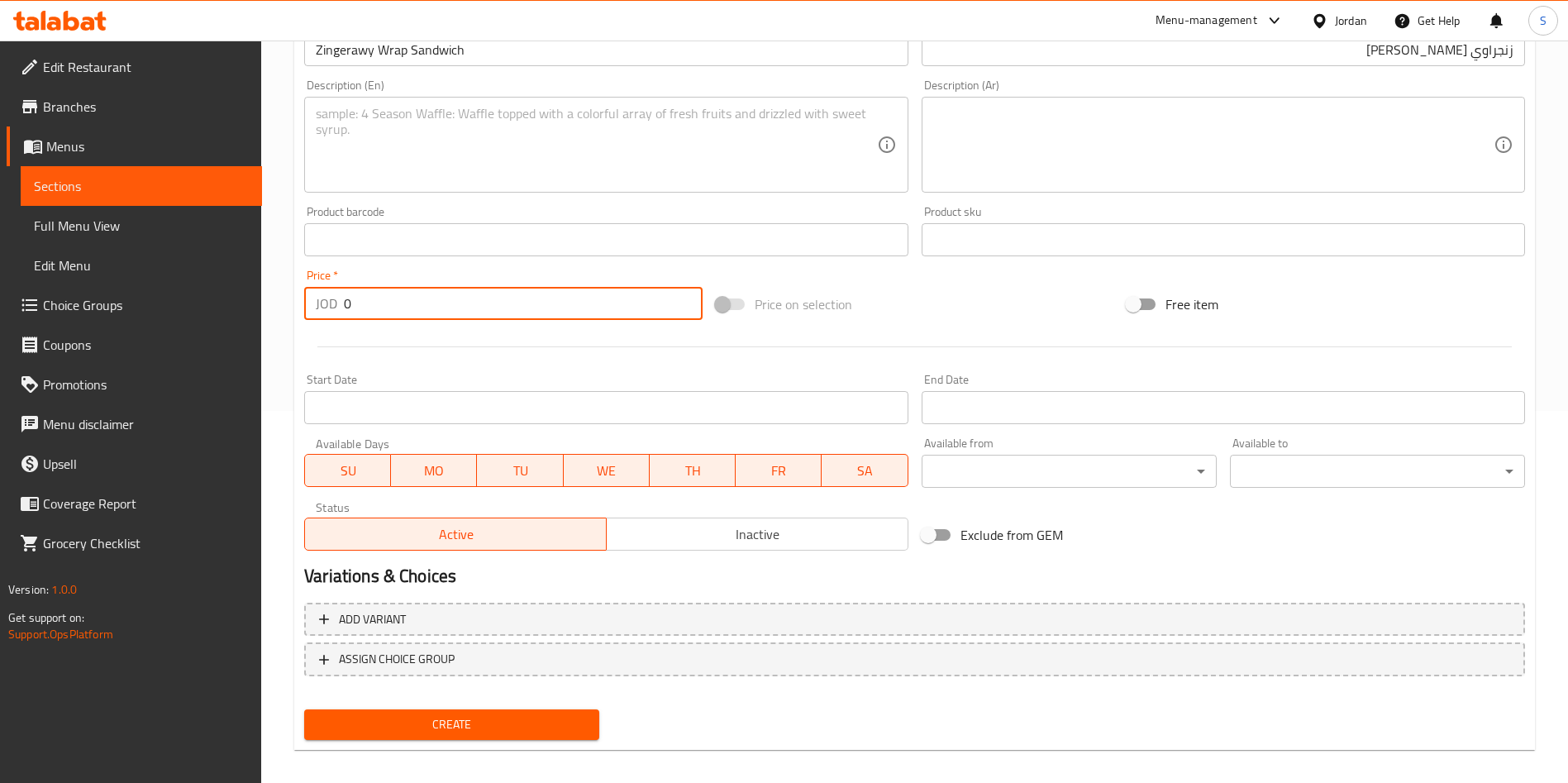
drag, startPoint x: 405, startPoint y: 309, endPoint x: 282, endPoint y: 319, distance: 123.4
click at [282, 319] on div "Home / Restaurants management / Menus / Sections / item / create Sandwiches and…" at bounding box center [914, 232] width 1307 height 1128
type input "2.75"
click at [512, 712] on button "Create" at bounding box center [452, 725] width 295 height 31
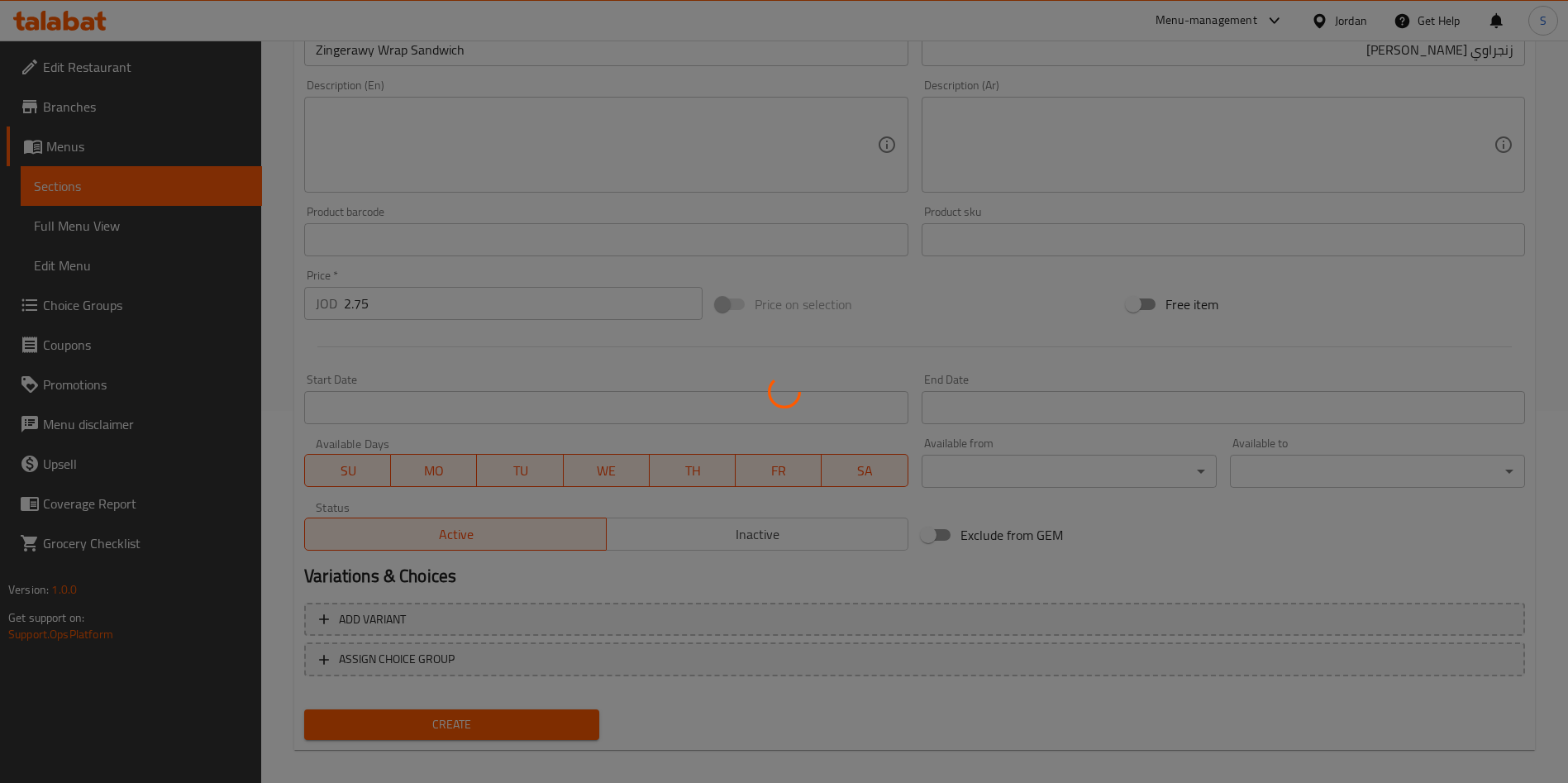
type input "0"
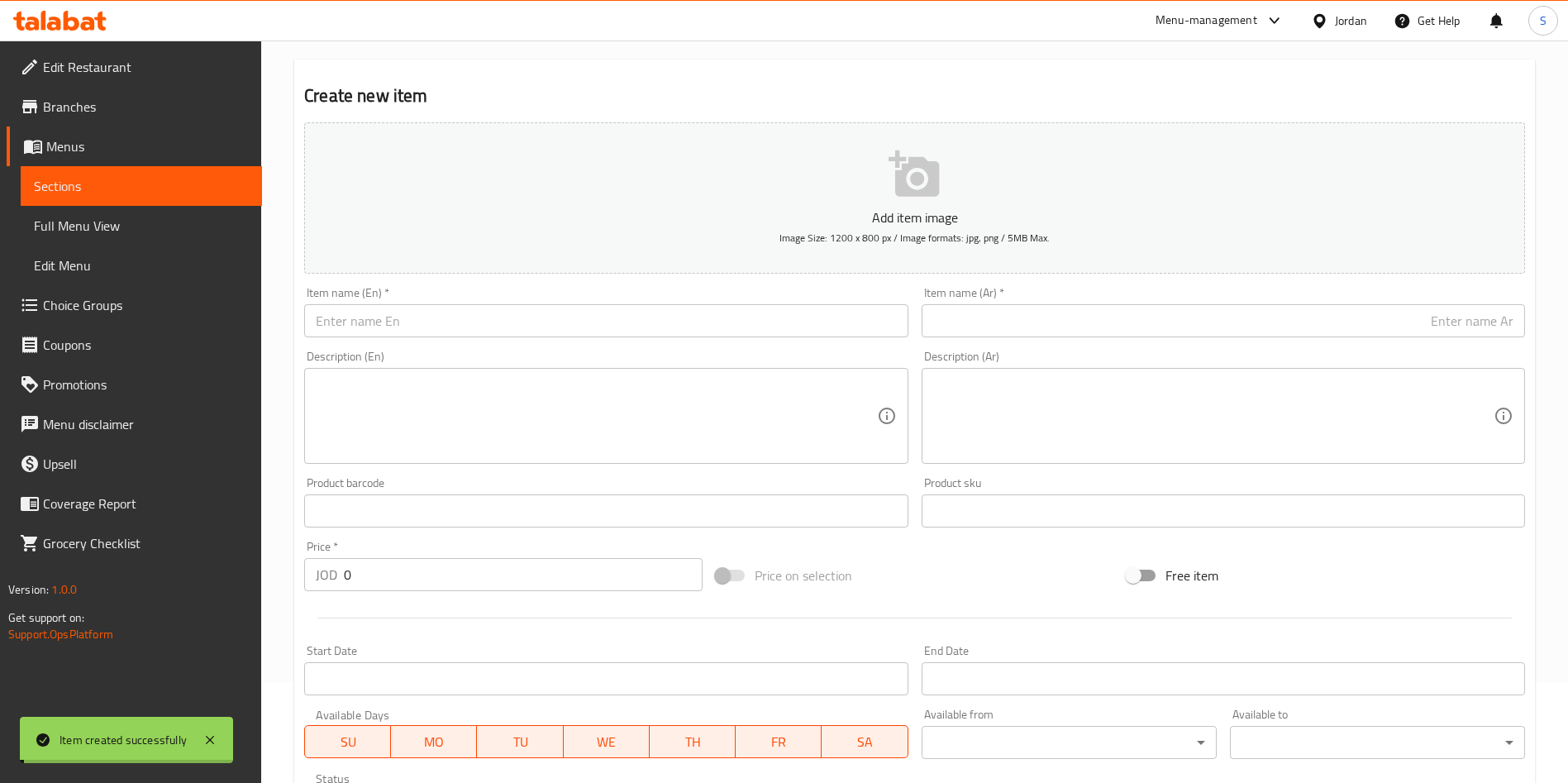
scroll to position [0, 0]
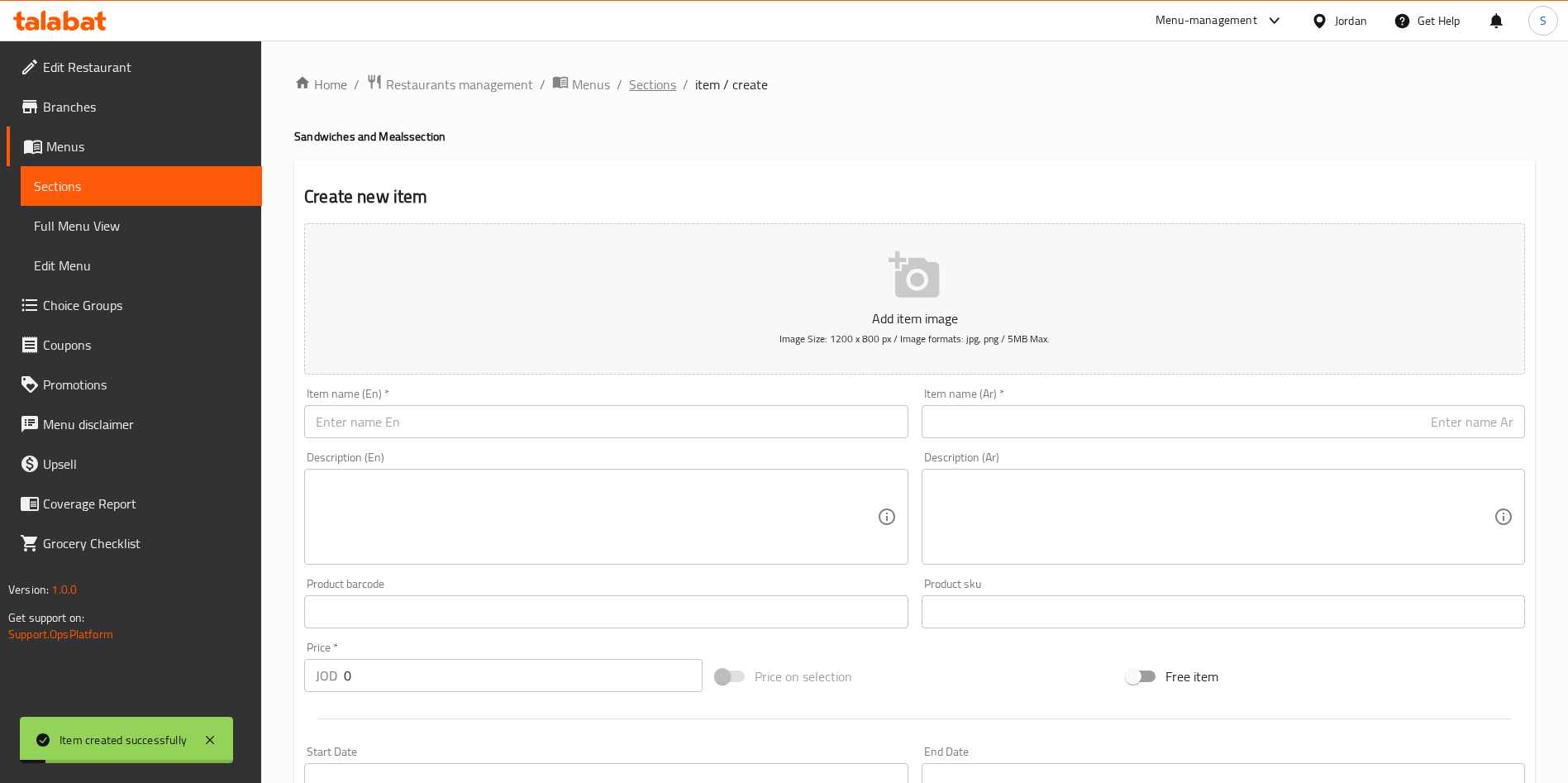
click at [634, 74] on span "Sections" at bounding box center [652, 84] width 47 height 20
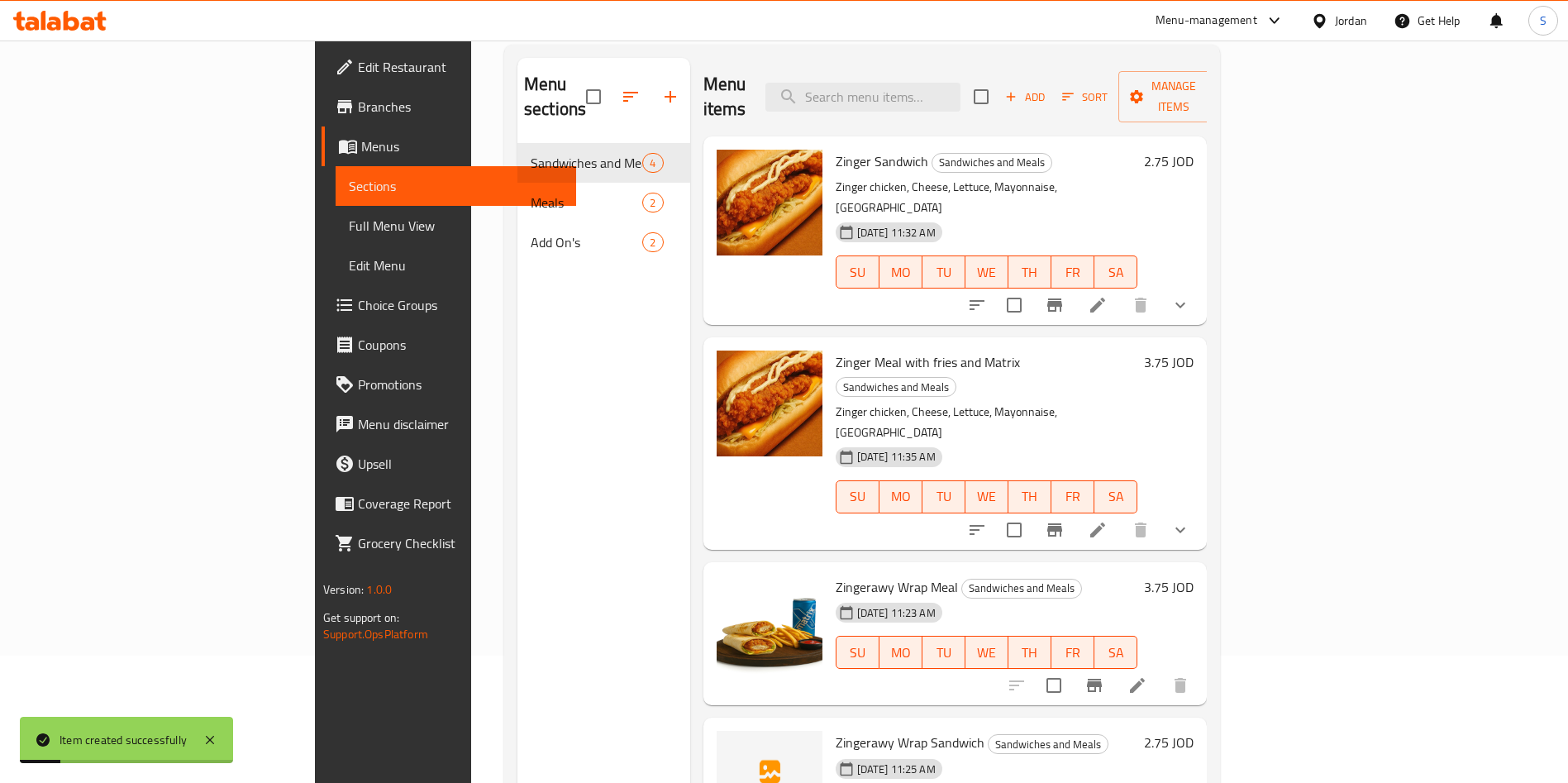
scroll to position [232, 0]
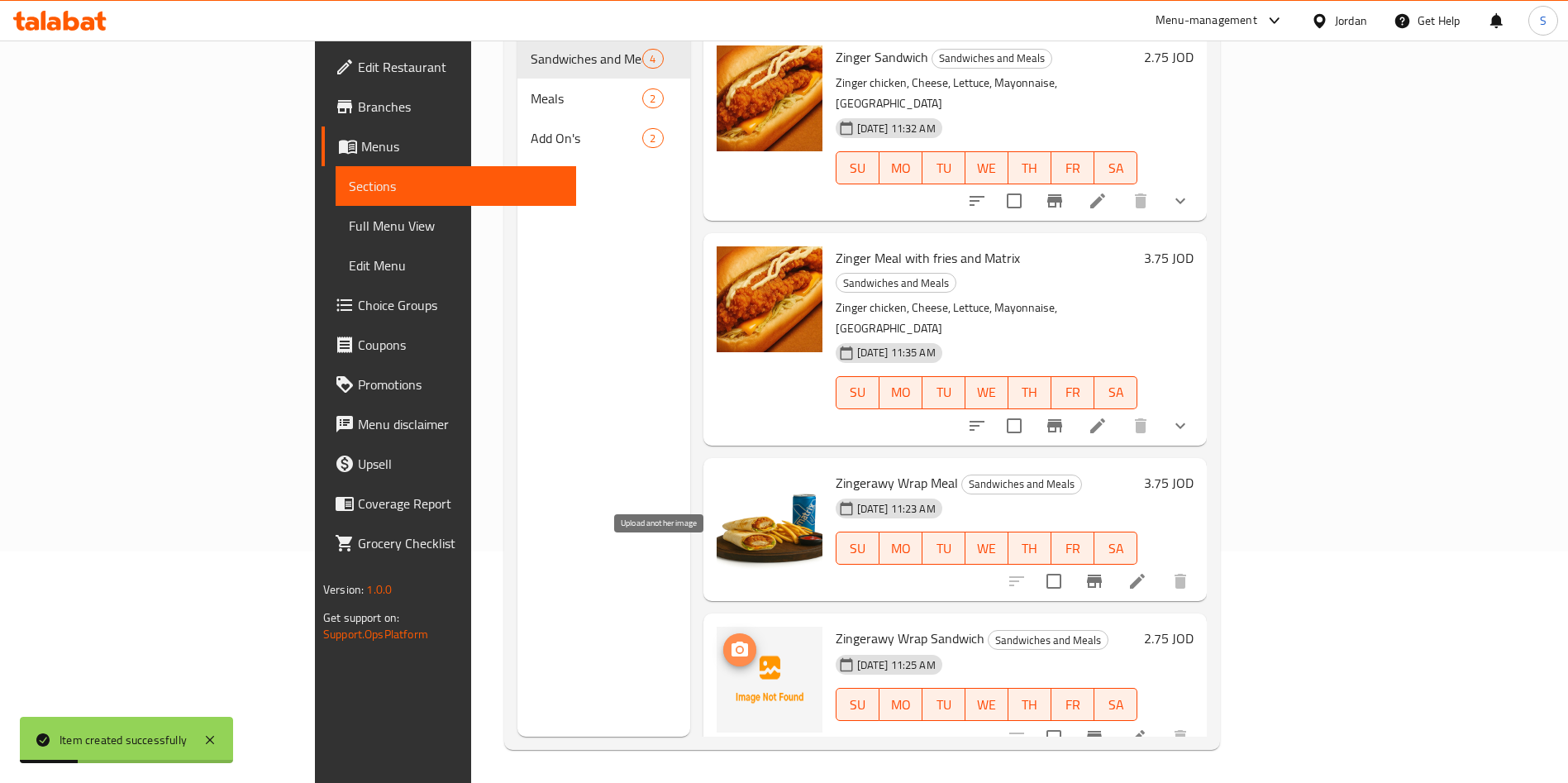
click at [723, 633] on button "upload picture" at bounding box center [740, 649] width 33 height 33
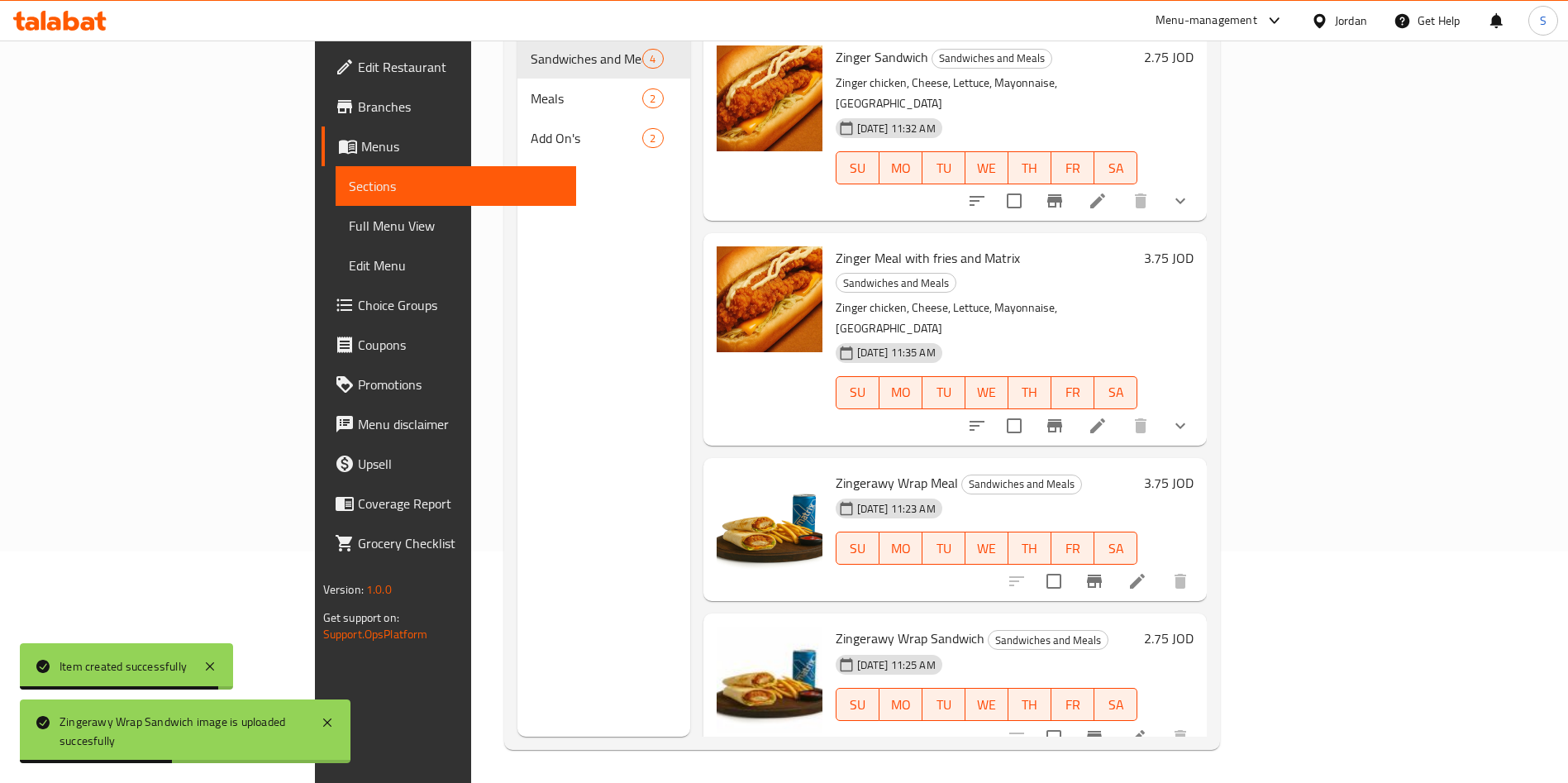
scroll to position [108, 0]
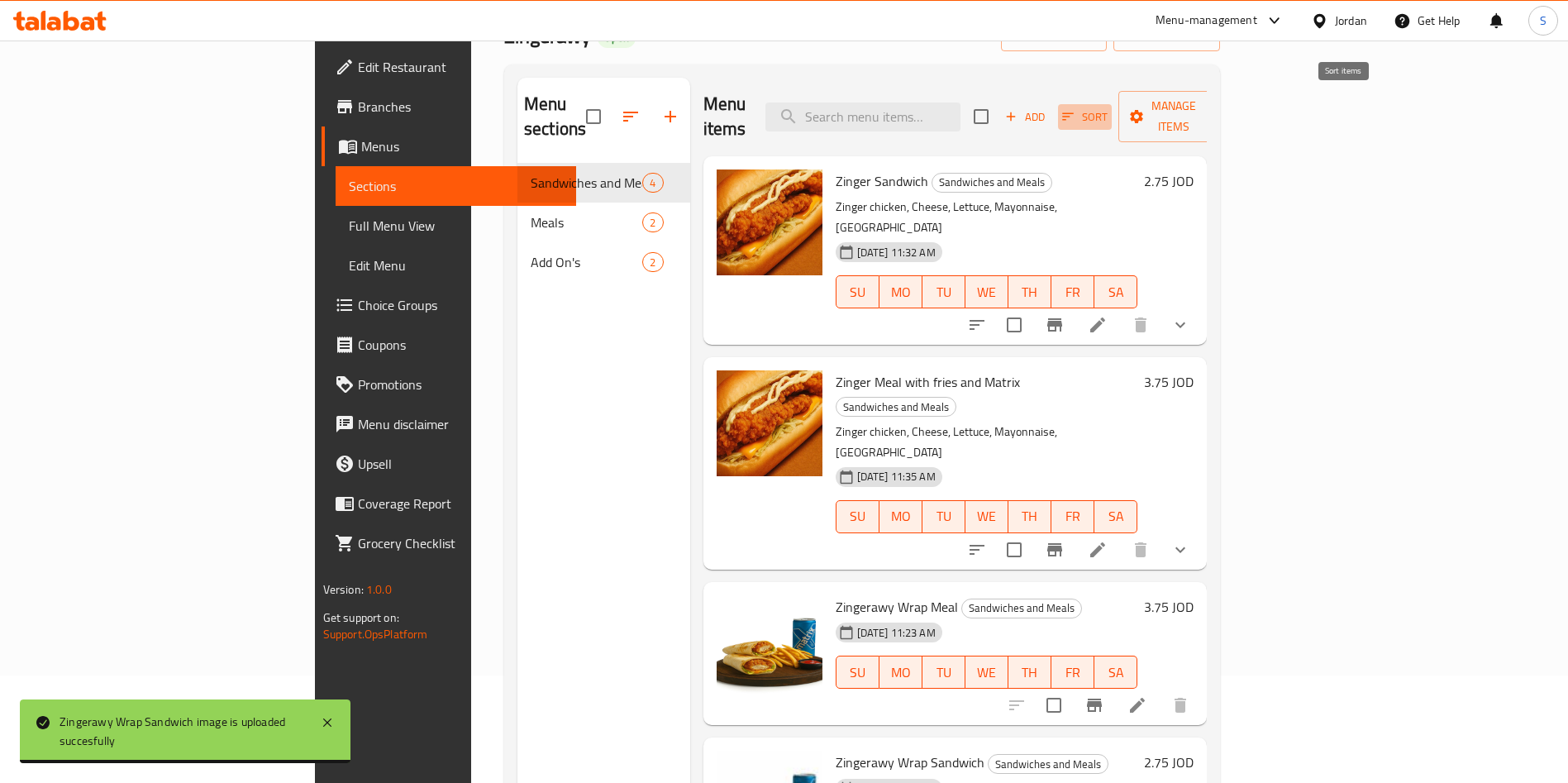
click at [1108, 110] on span "Sort" at bounding box center [1086, 117] width 46 height 19
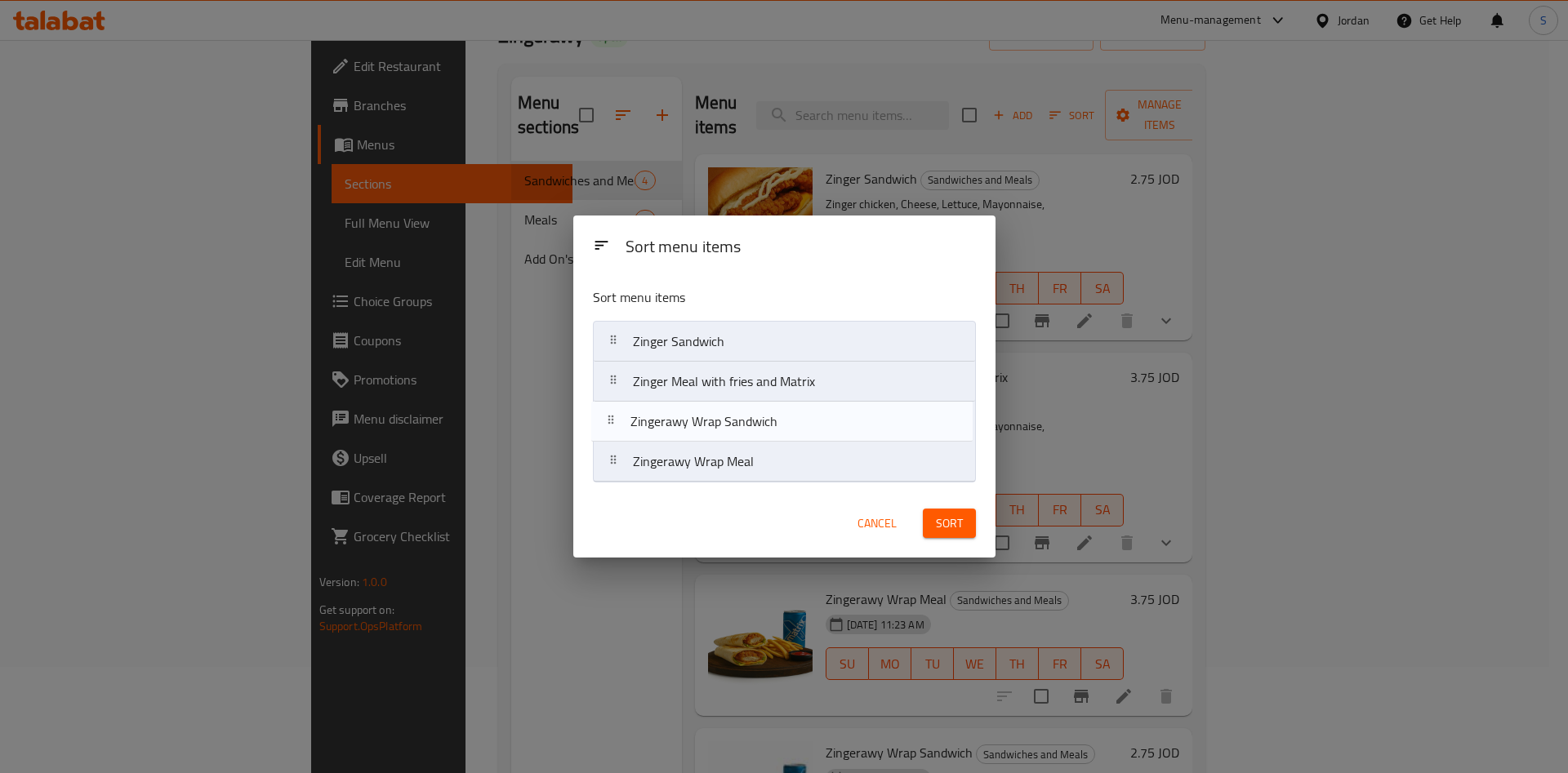
drag, startPoint x: 773, startPoint y: 466, endPoint x: 769, endPoint y: 422, distance: 44.2
click at [769, 422] on nav "Zinger Sandwich Zinger Meal with fries and Matrix Zingerawy Wrap Meal Zingerawy…" at bounding box center [784, 402] width 383 height 162
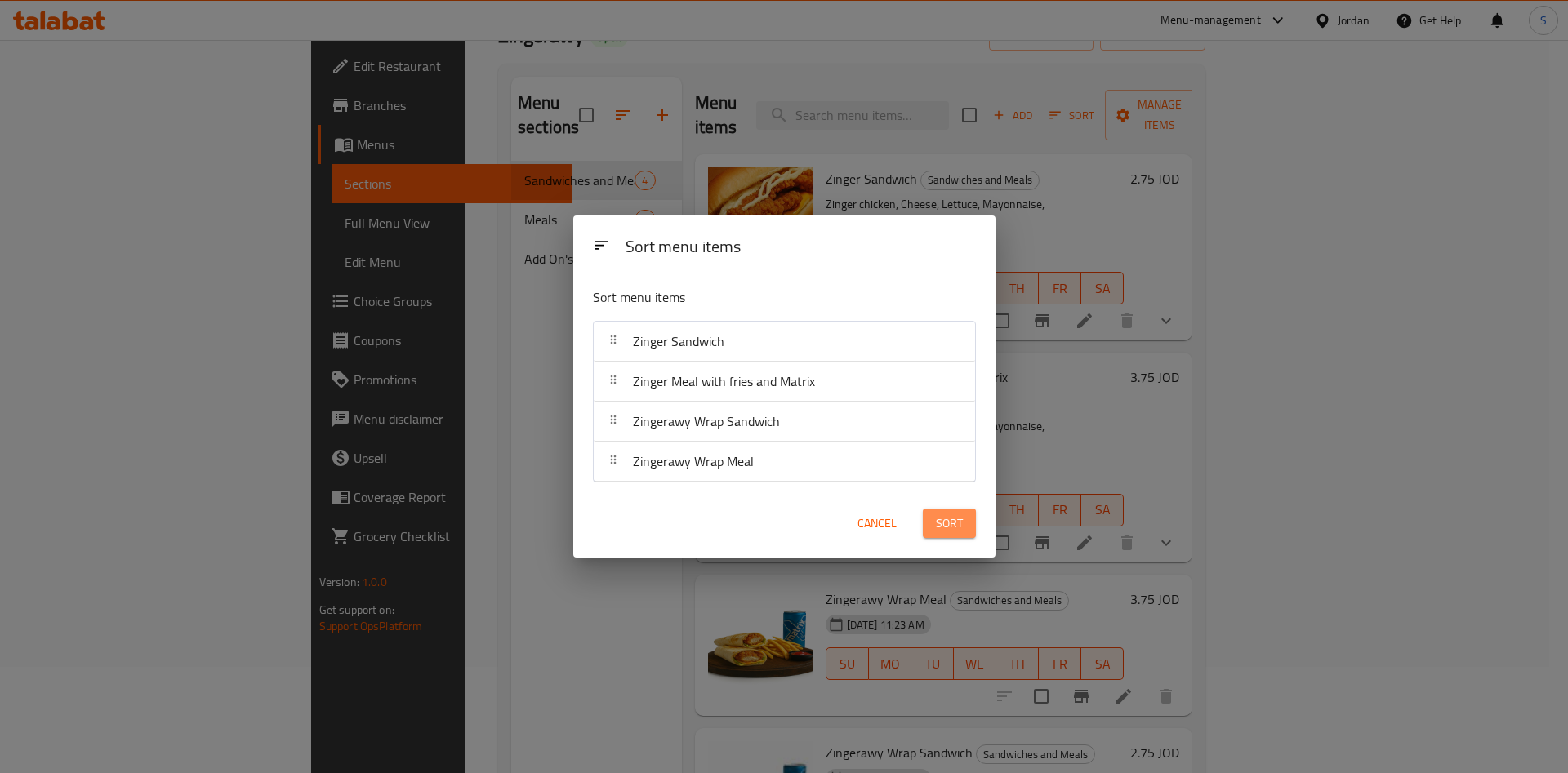
click at [933, 519] on button "Sort" at bounding box center [949, 523] width 53 height 30
click at [933, 519] on div "Sort" at bounding box center [949, 523] width 73 height 50
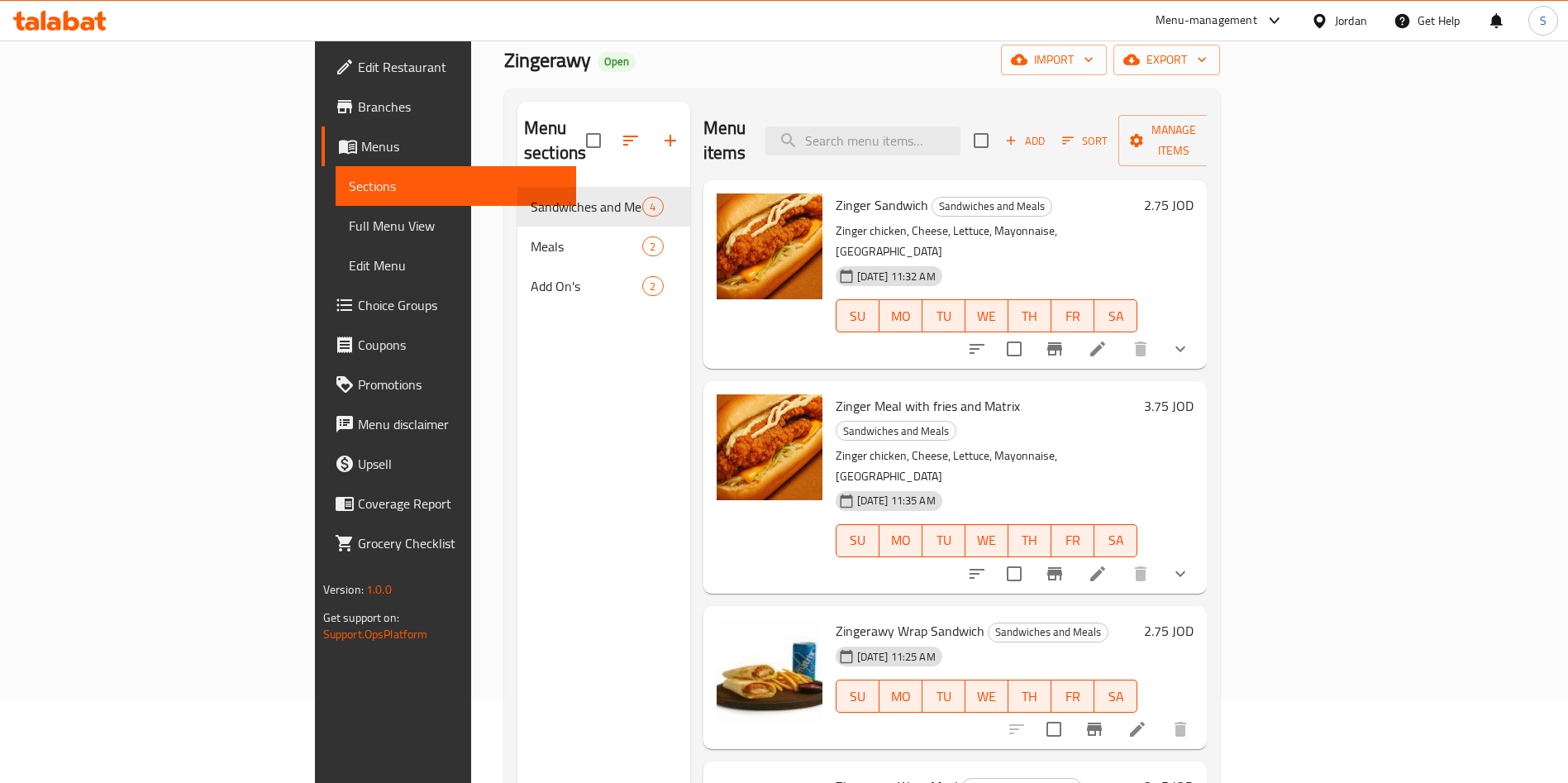
scroll to position [0, 0]
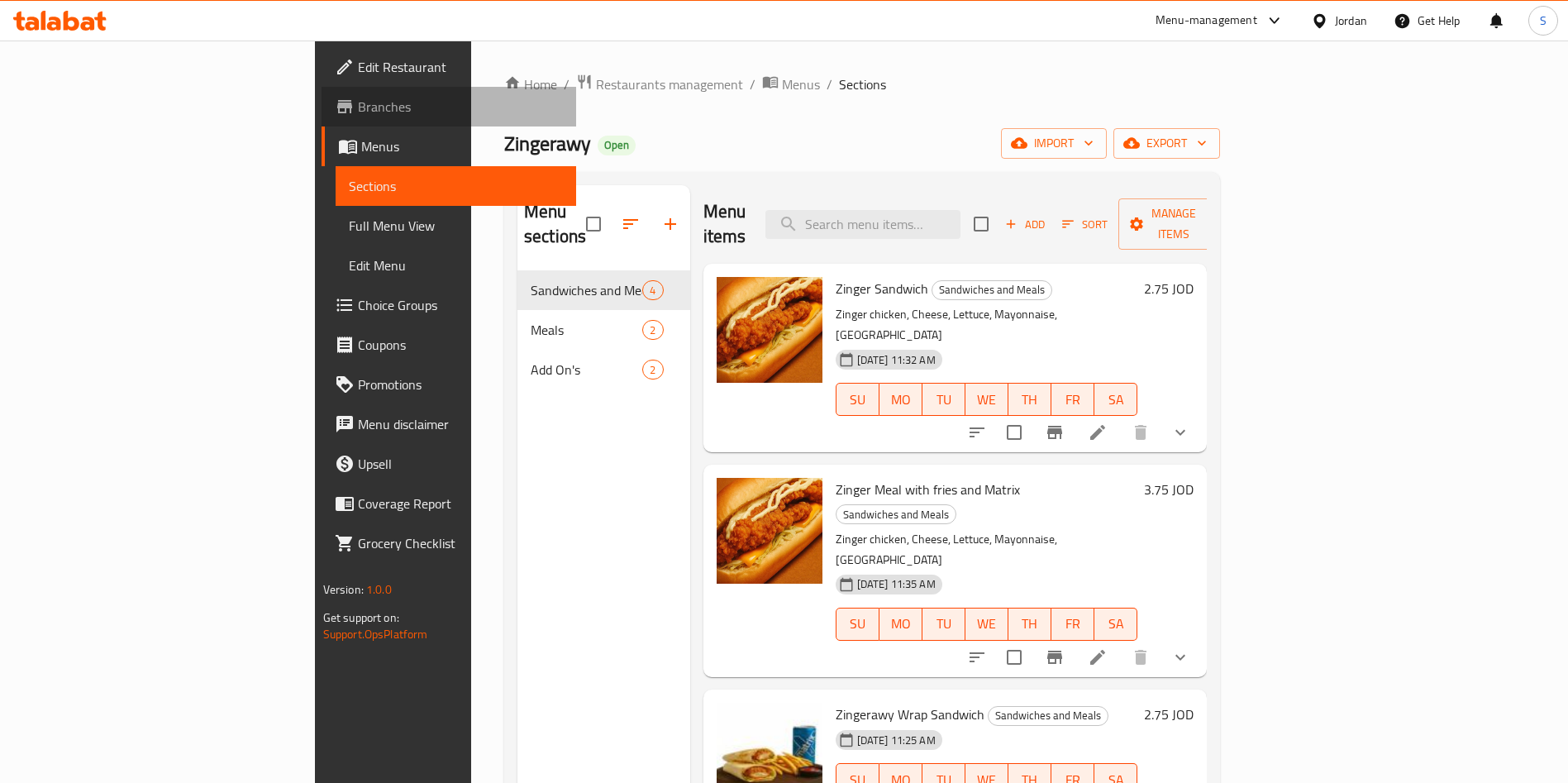
click at [321, 90] on link "Branches" at bounding box center [449, 107] width 255 height 40
